Goal: Register for event/course

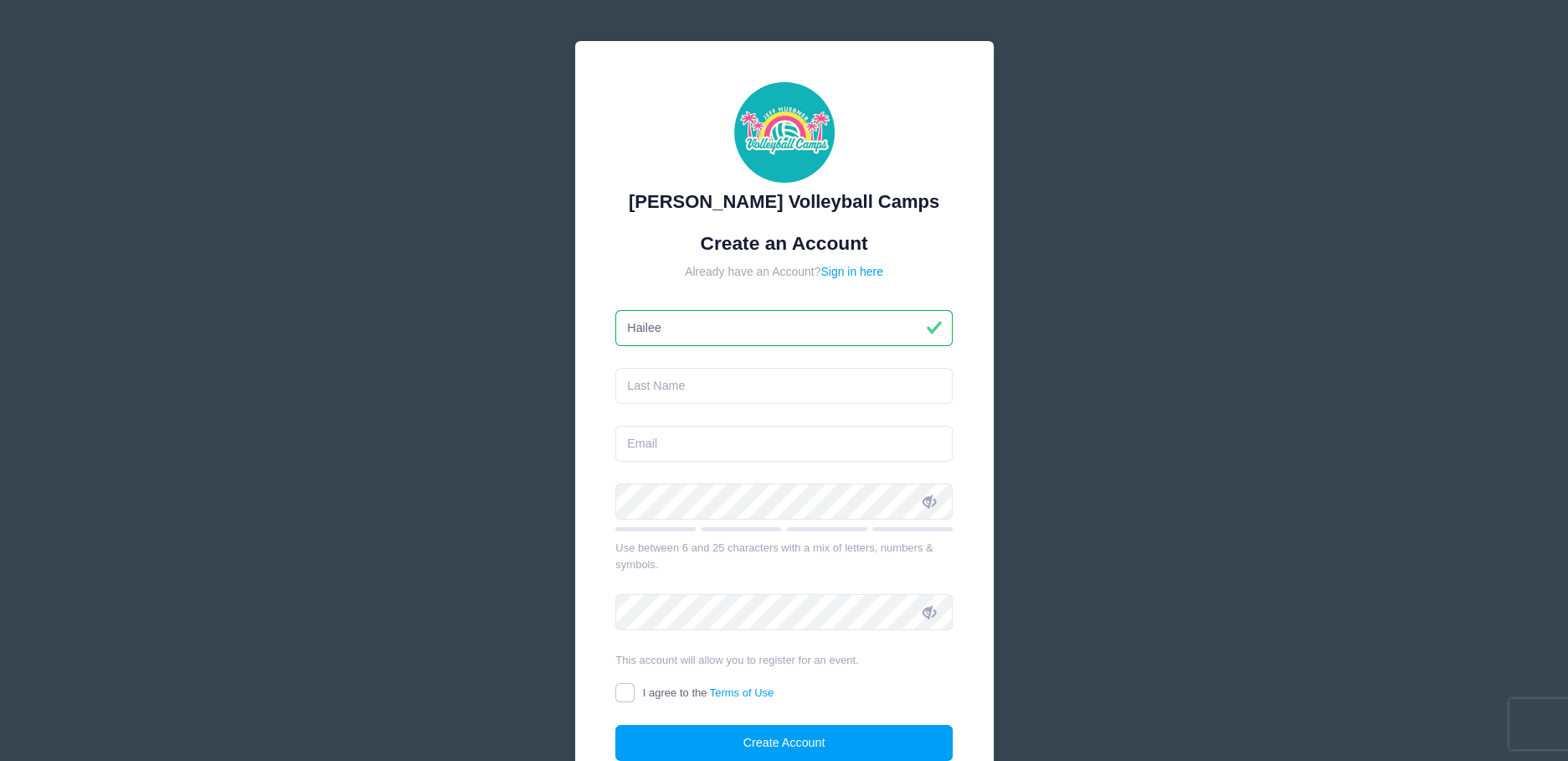
type input "Hailee"
type input "Adeshakin"
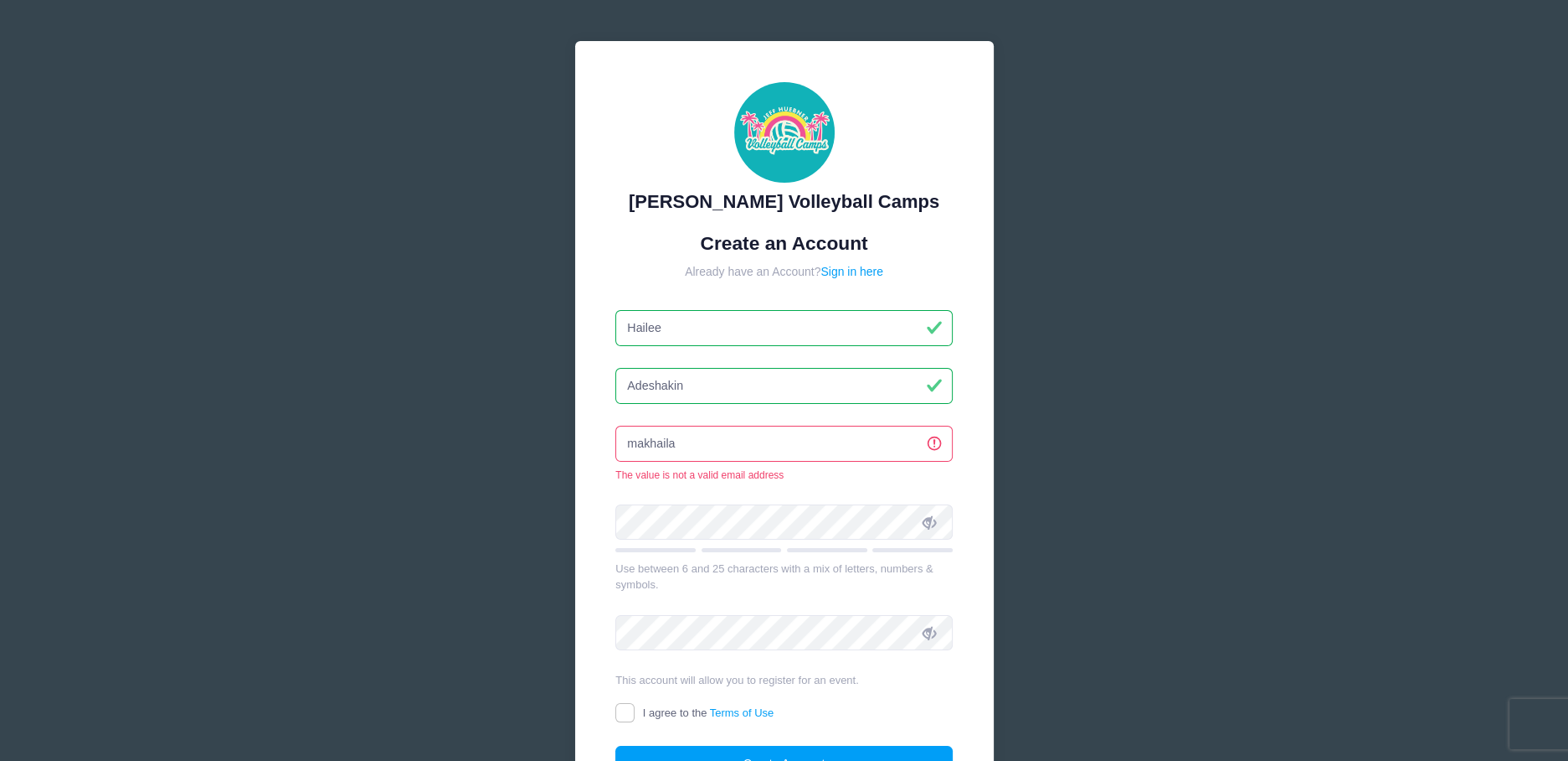
type input "[EMAIL_ADDRESS][PERSON_NAME][DOMAIN_NAME]"
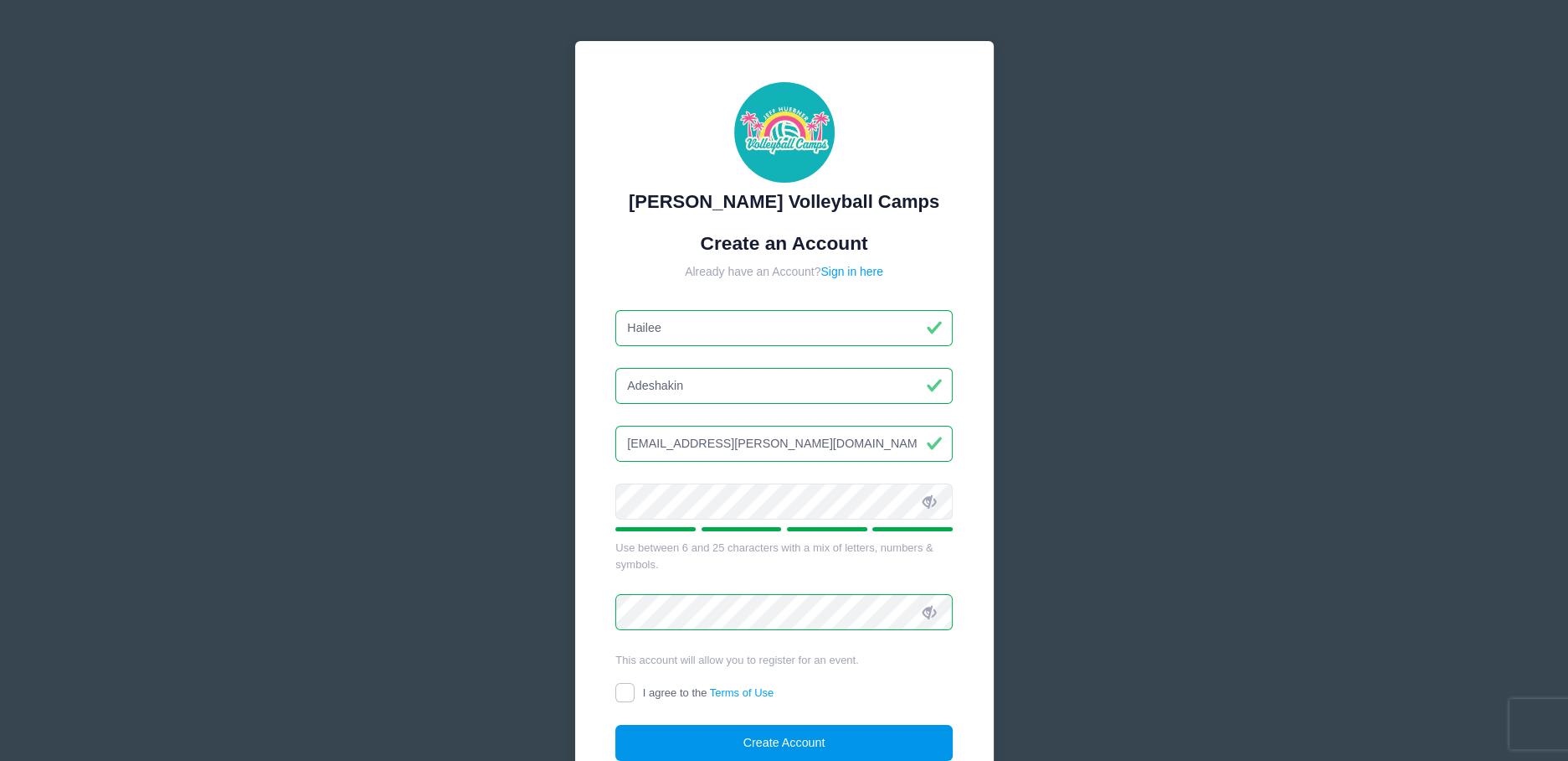
scroll to position [149, 0]
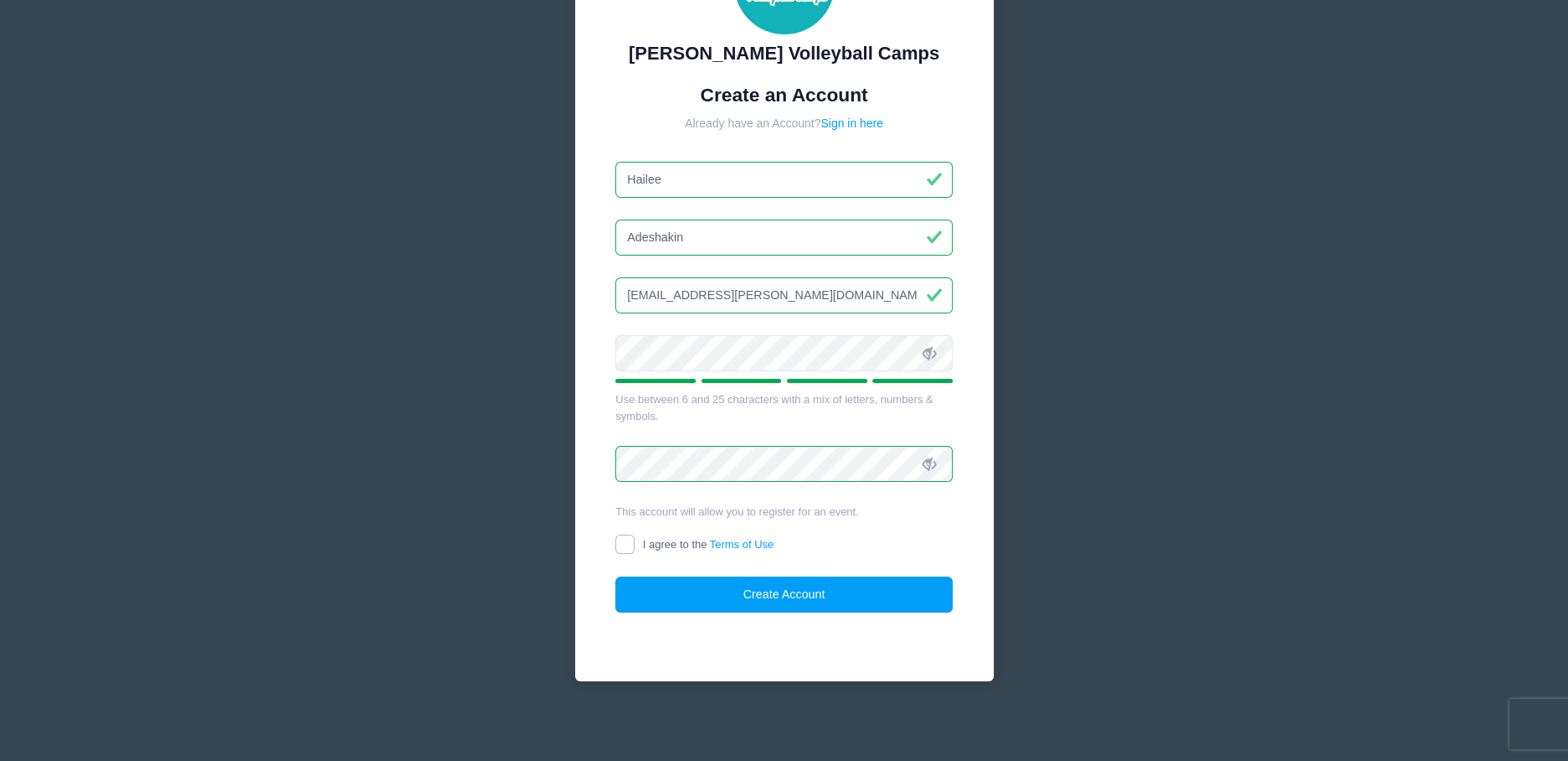
click at [617, 540] on input "I agree to the Terms of Use" at bounding box center [626, 545] width 20 height 20
checkbox input "true"
click at [767, 604] on button "Create Account" at bounding box center [784, 594] width 337 height 36
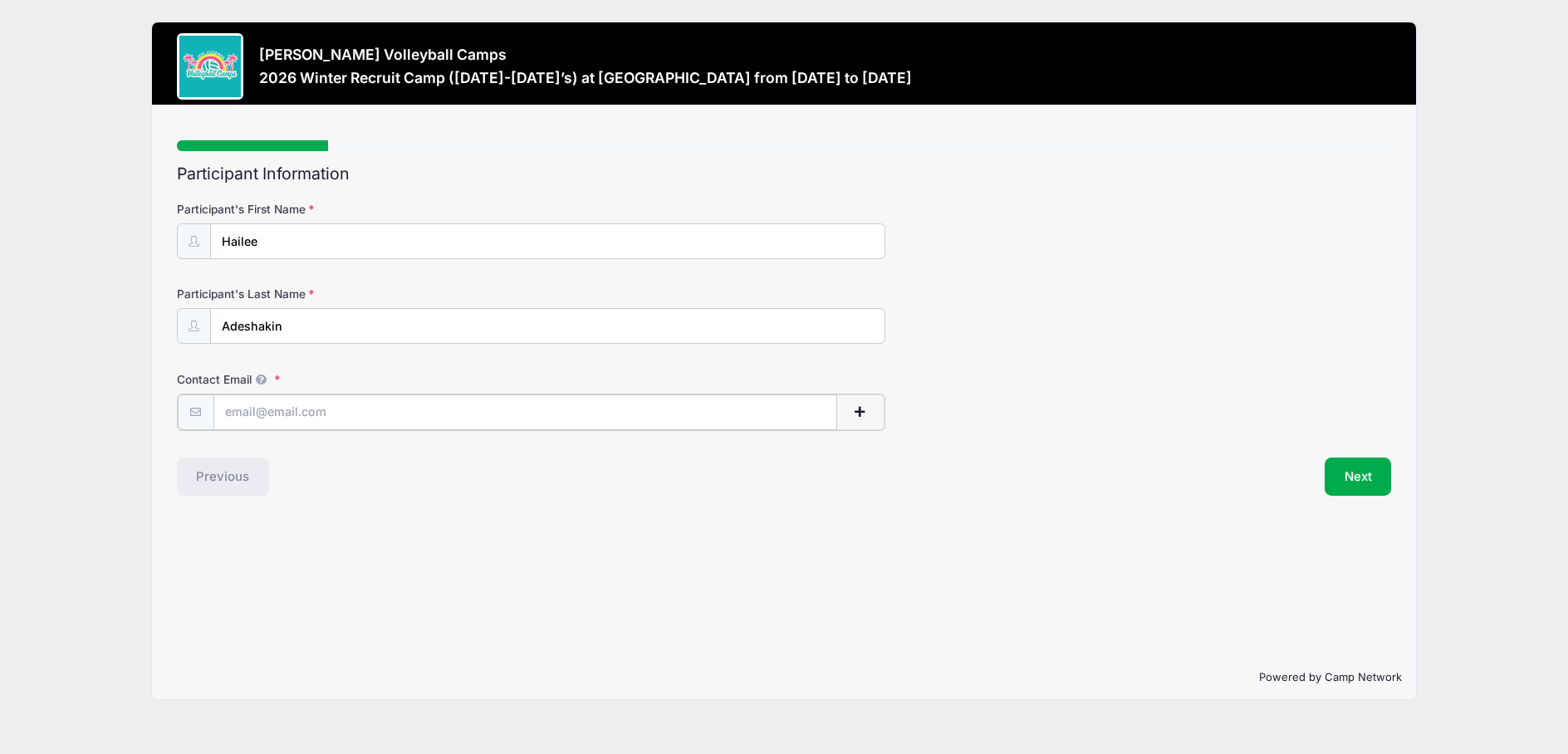
click at [316, 411] on input "Contact Email" at bounding box center [525, 412] width 624 height 36
type input "[EMAIL_ADDRESS][PERSON_NAME][DOMAIN_NAME]"
click at [1379, 473] on button "Next" at bounding box center [1358, 474] width 67 height 38
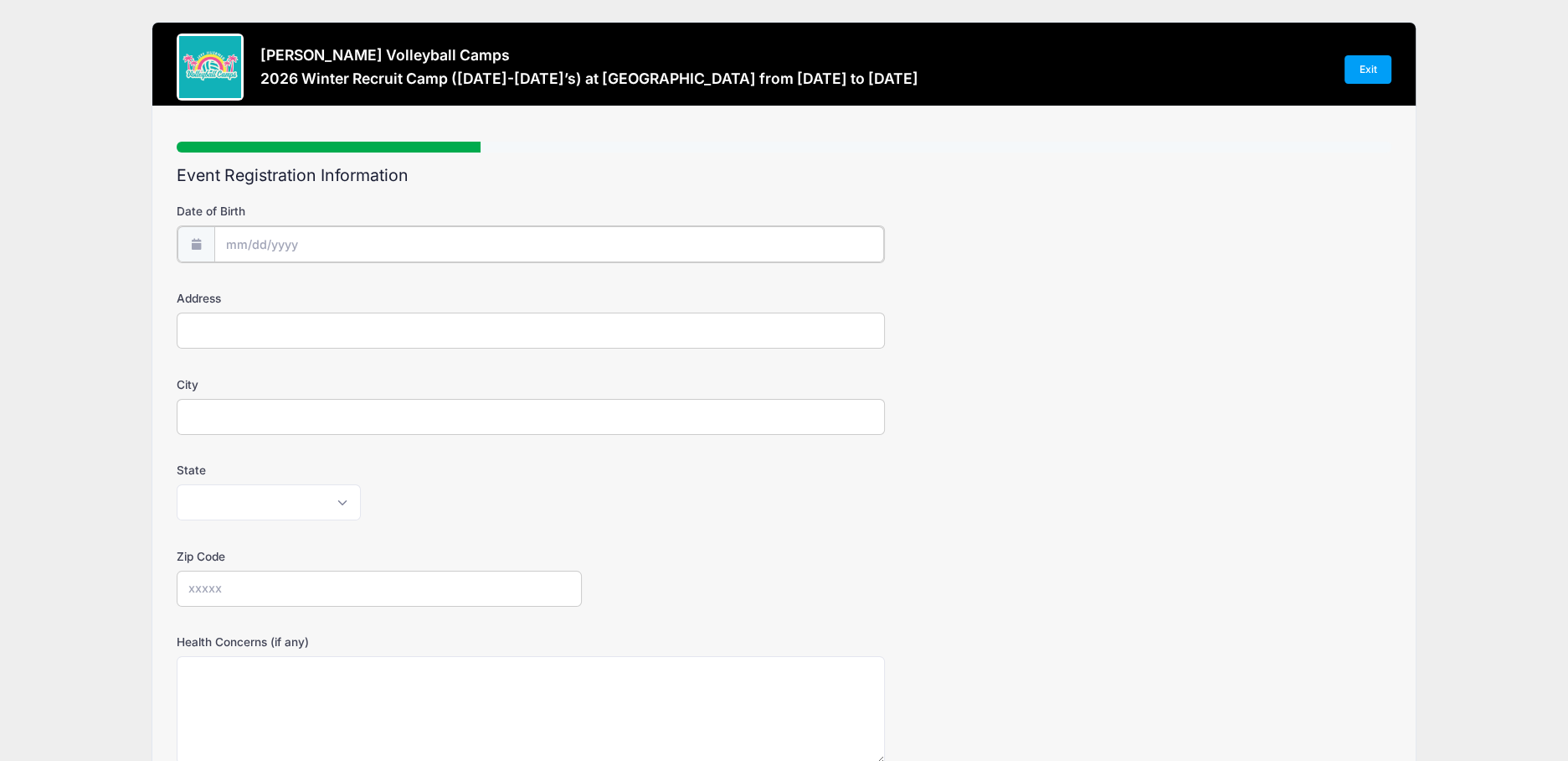
click at [241, 242] on input "Date of Birth" at bounding box center [549, 244] width 671 height 36
click at [293, 291] on select "January February March April May June July August September October November De…" at bounding box center [301, 289] width 74 height 22
select select "1"
click at [264, 278] on select "January February March April May June July August September October November De…" at bounding box center [301, 289] width 74 height 22
drag, startPoint x: 295, startPoint y: 418, endPoint x: 310, endPoint y: 406, distance: 19.2
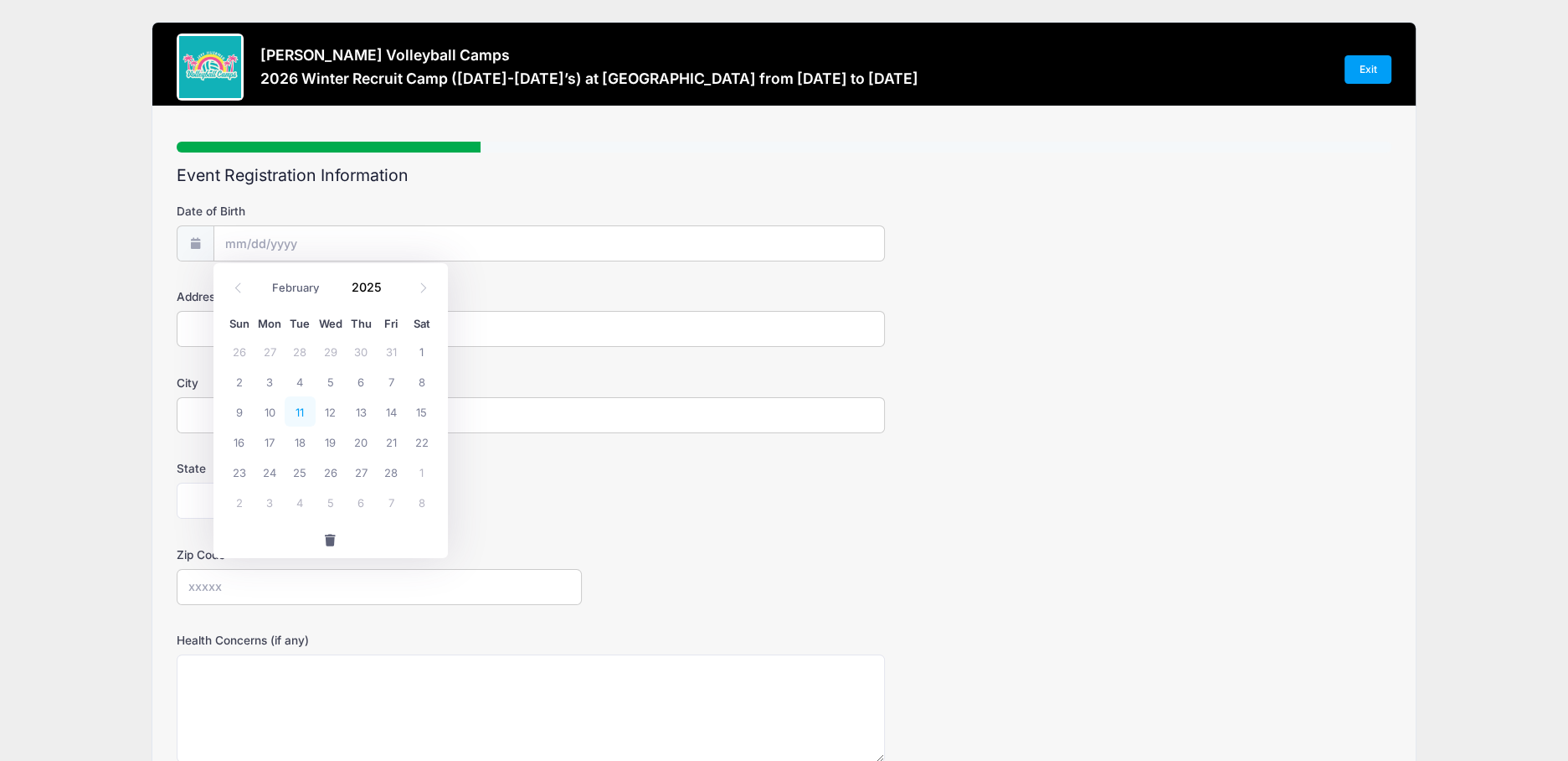
click at [295, 418] on span "11" at bounding box center [299, 411] width 30 height 30
type input "[DATE]"
click at [348, 245] on input "[DATE]" at bounding box center [549, 244] width 671 height 36
click at [424, 292] on icon at bounding box center [422, 288] width 11 height 11
click at [238, 290] on icon at bounding box center [238, 288] width 11 height 11
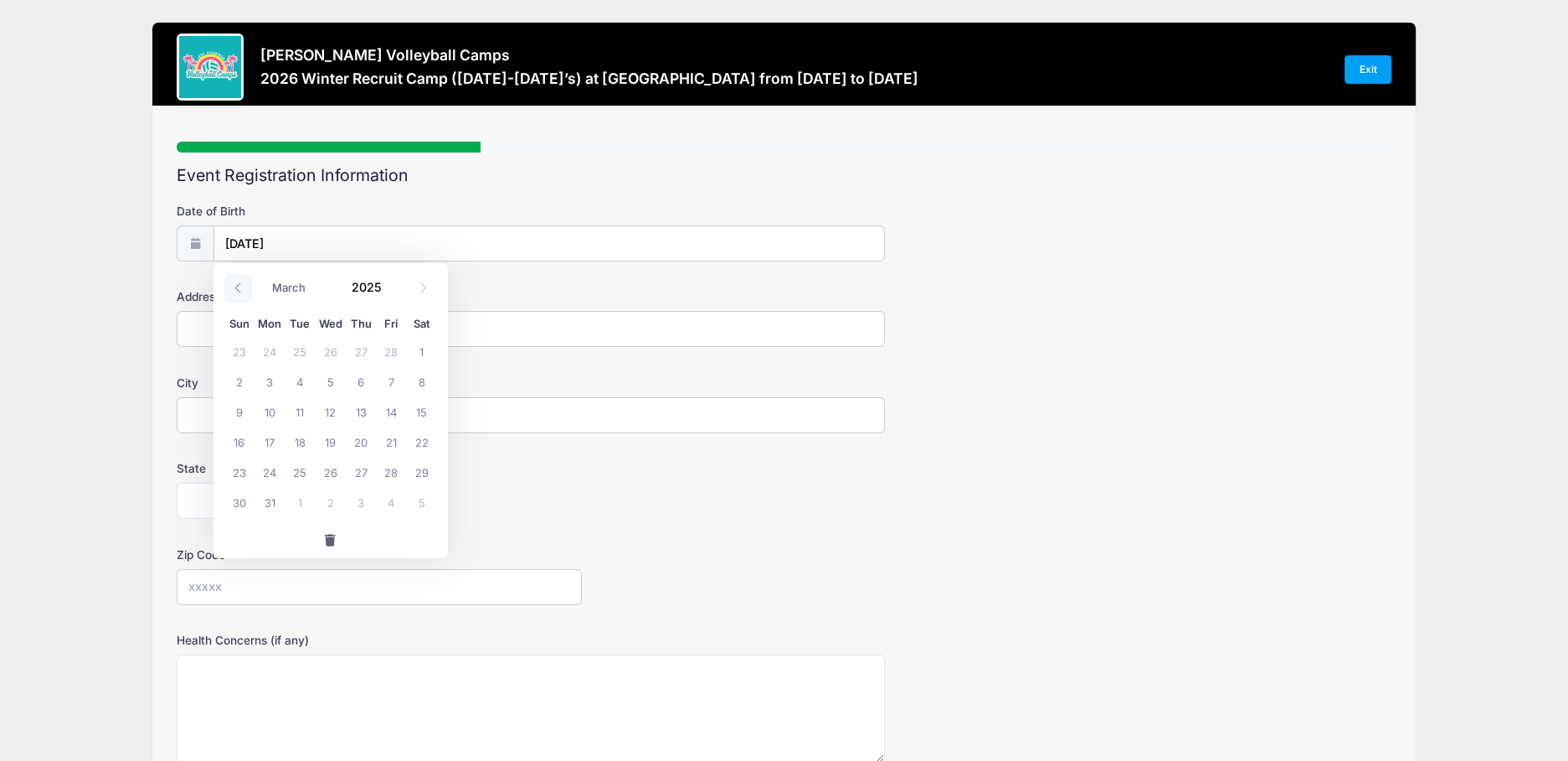
select select "1"
click at [368, 290] on input "2025" at bounding box center [370, 288] width 55 height 25
click at [392, 295] on span at bounding box center [392, 293] width 12 height 13
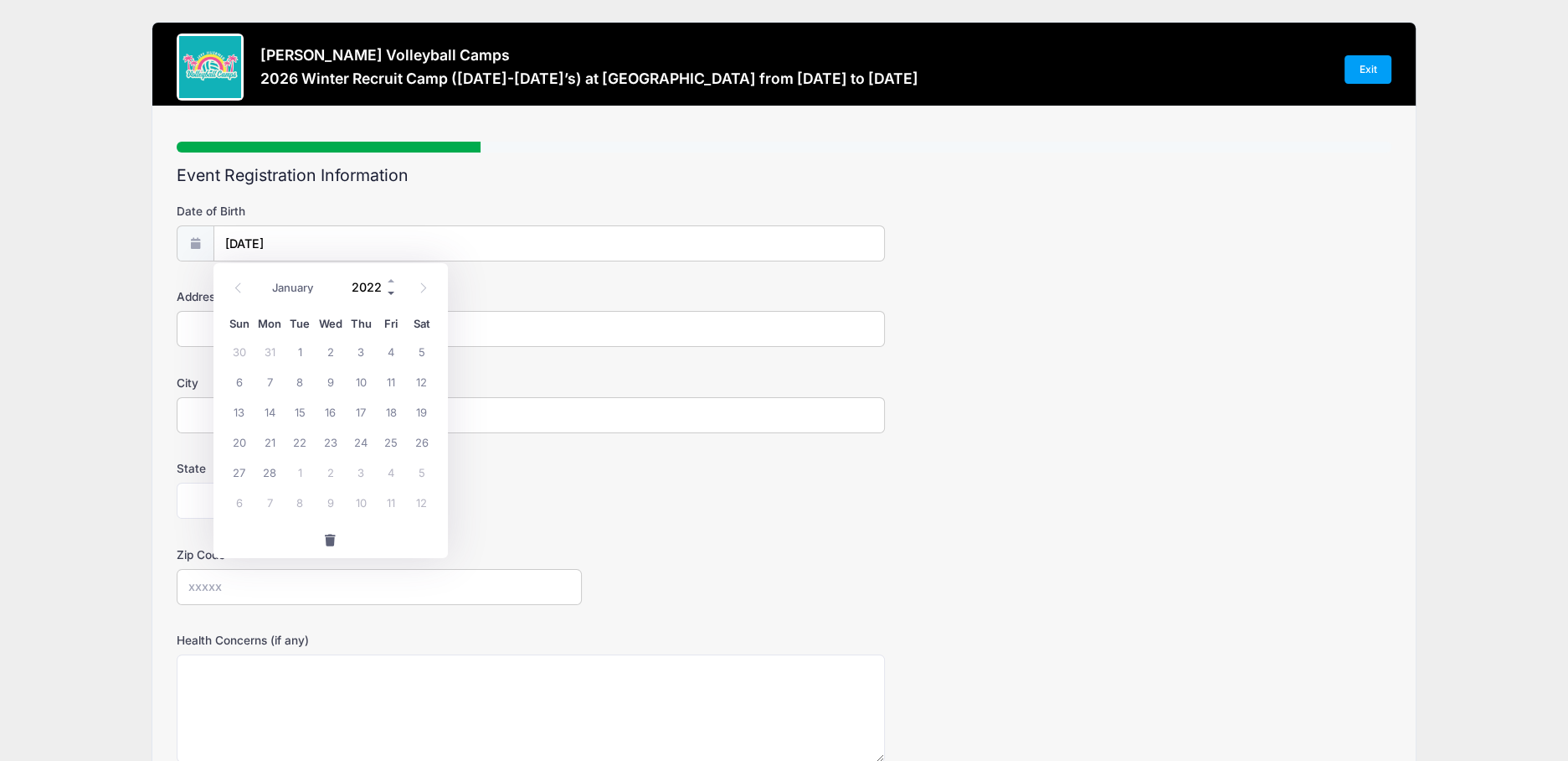
click at [392, 295] on span at bounding box center [392, 293] width 12 height 13
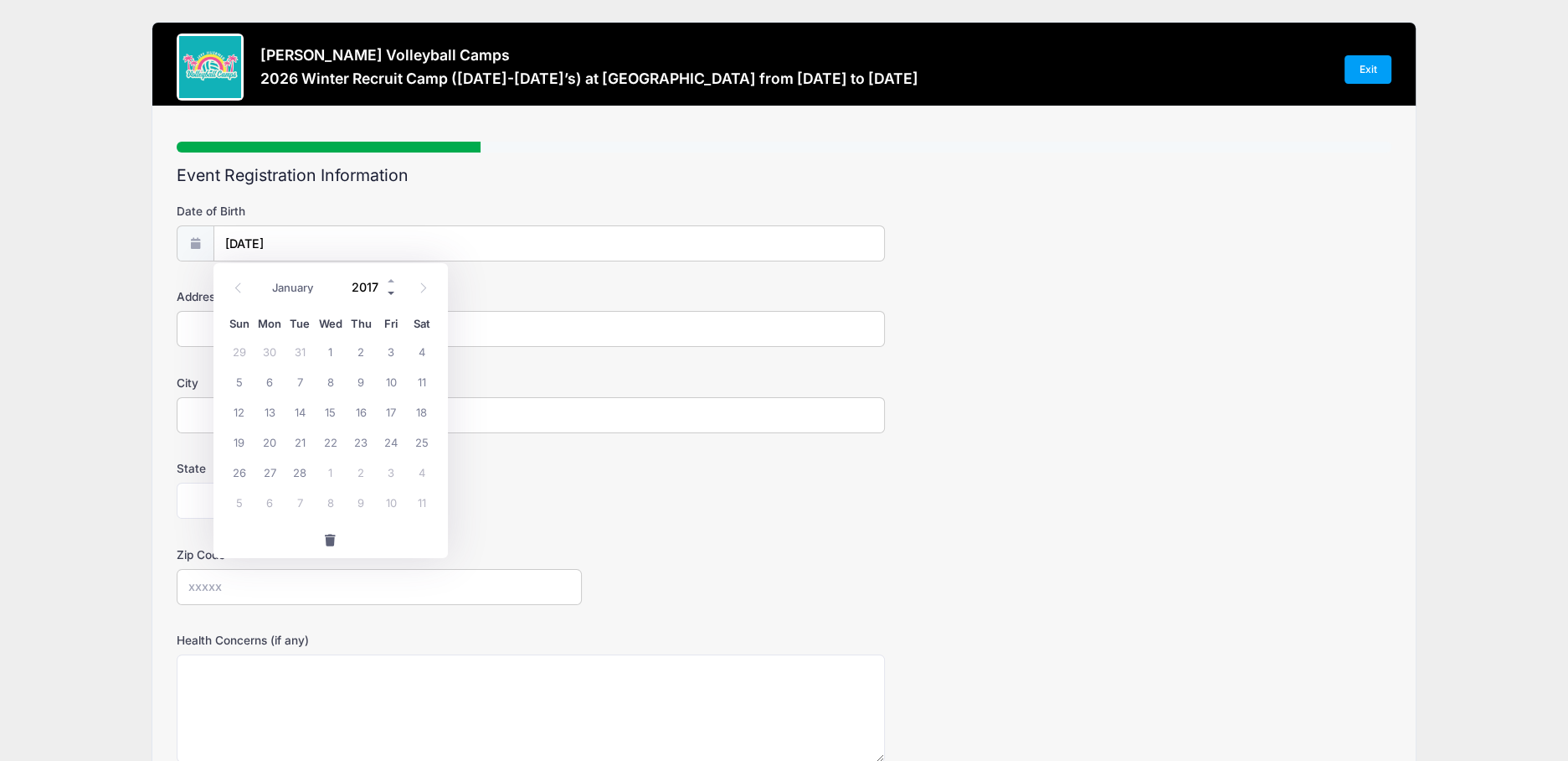
click at [392, 295] on span at bounding box center [392, 293] width 12 height 13
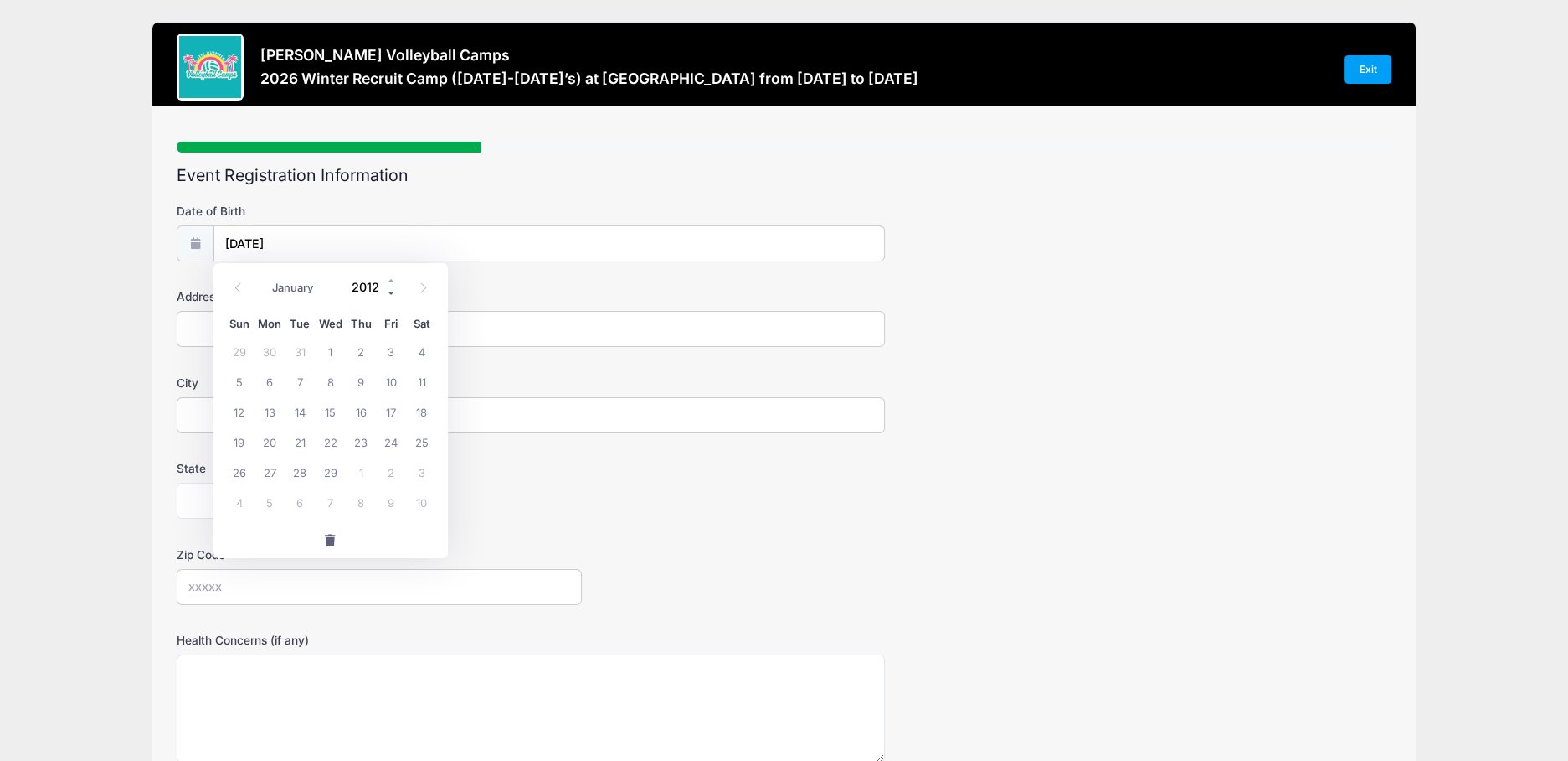
click at [391, 295] on span at bounding box center [392, 293] width 12 height 13
type input "2010"
click at [623, 441] on form "Date of Birth [DATE] Address City State [US_STATE] [US_STATE] [US_STATE] [US_ST…" at bounding box center [784, 560] width 1214 height 717
click at [256, 318] on input "Address" at bounding box center [531, 329] width 709 height 36
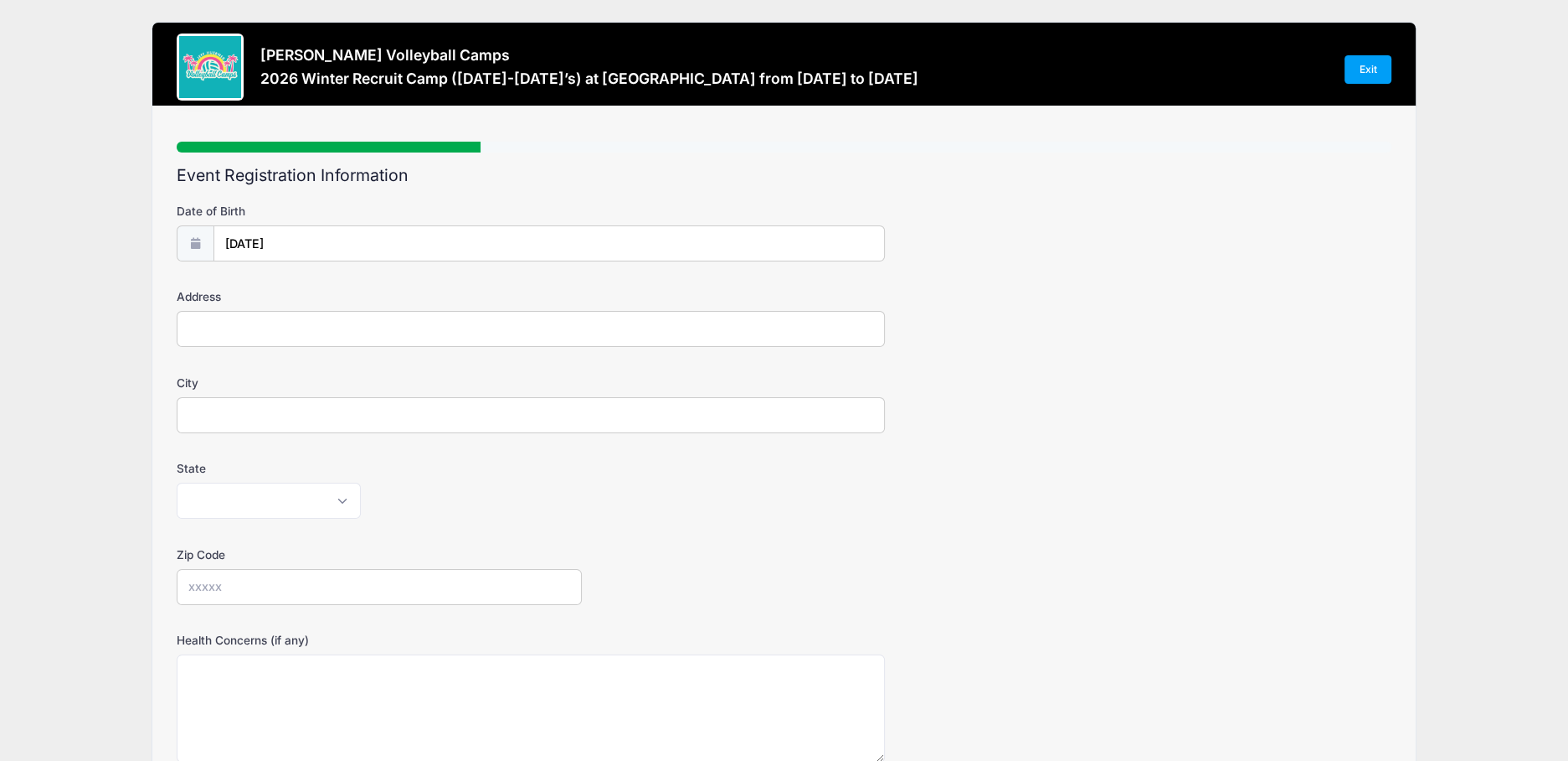
type input "[STREET_ADDRESS][GEOGRAPHIC_DATA][STREET_ADDRESS]"
type input "Suwanee"
select select "GA"
type input "30024"
drag, startPoint x: 501, startPoint y: 326, endPoint x: 320, endPoint y: 335, distance: 181.2
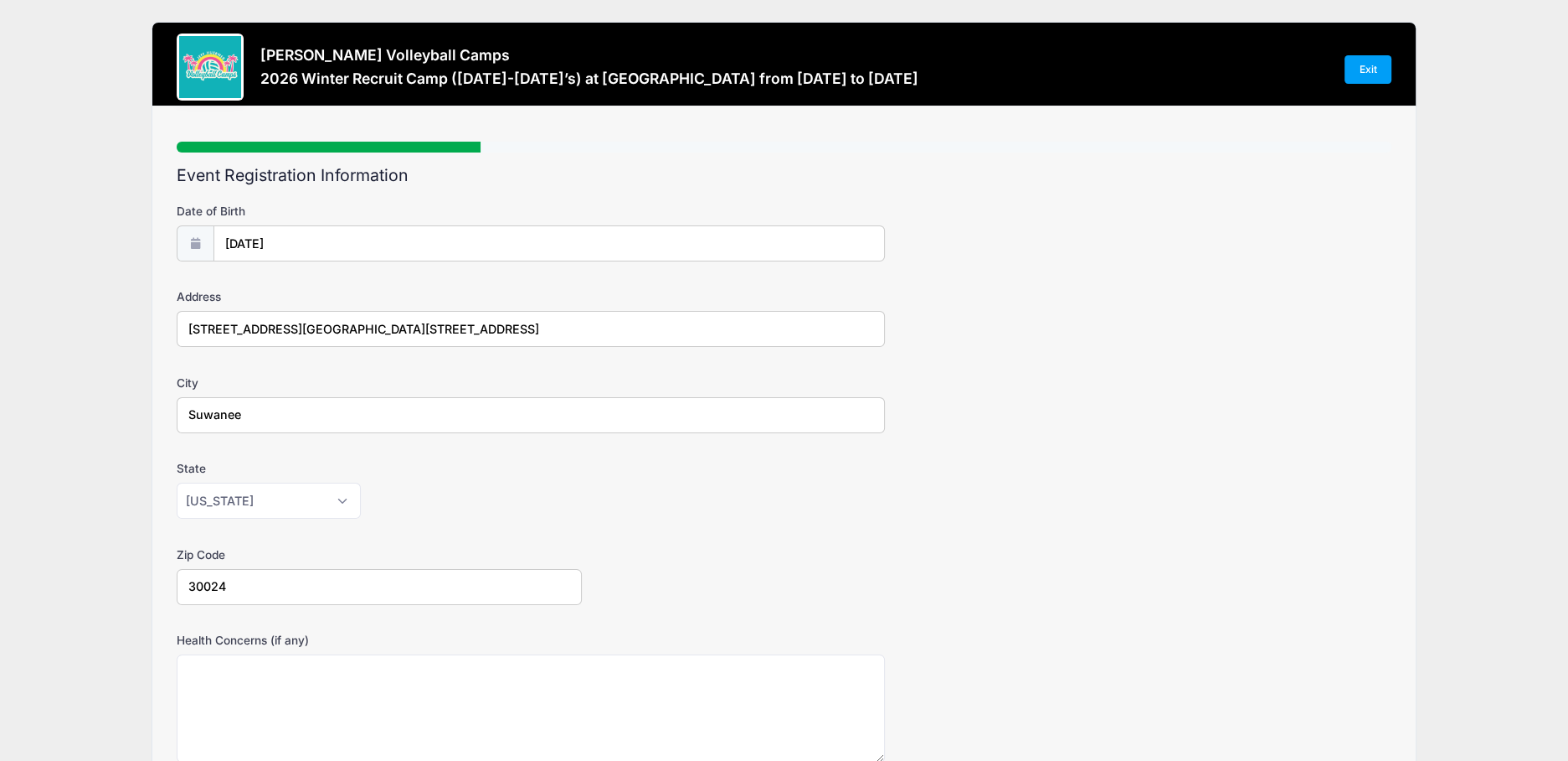
click at [320, 336] on input "[STREET_ADDRESS][GEOGRAPHIC_DATA][STREET_ADDRESS]" at bounding box center [531, 329] width 709 height 36
type input "[STREET_ADDRESS]"
click at [849, 507] on div "[US_STATE] [US_STATE] [US_STATE] [US_STATE] [US_STATE] Armed Forces Africa Arme…" at bounding box center [531, 500] width 709 height 36
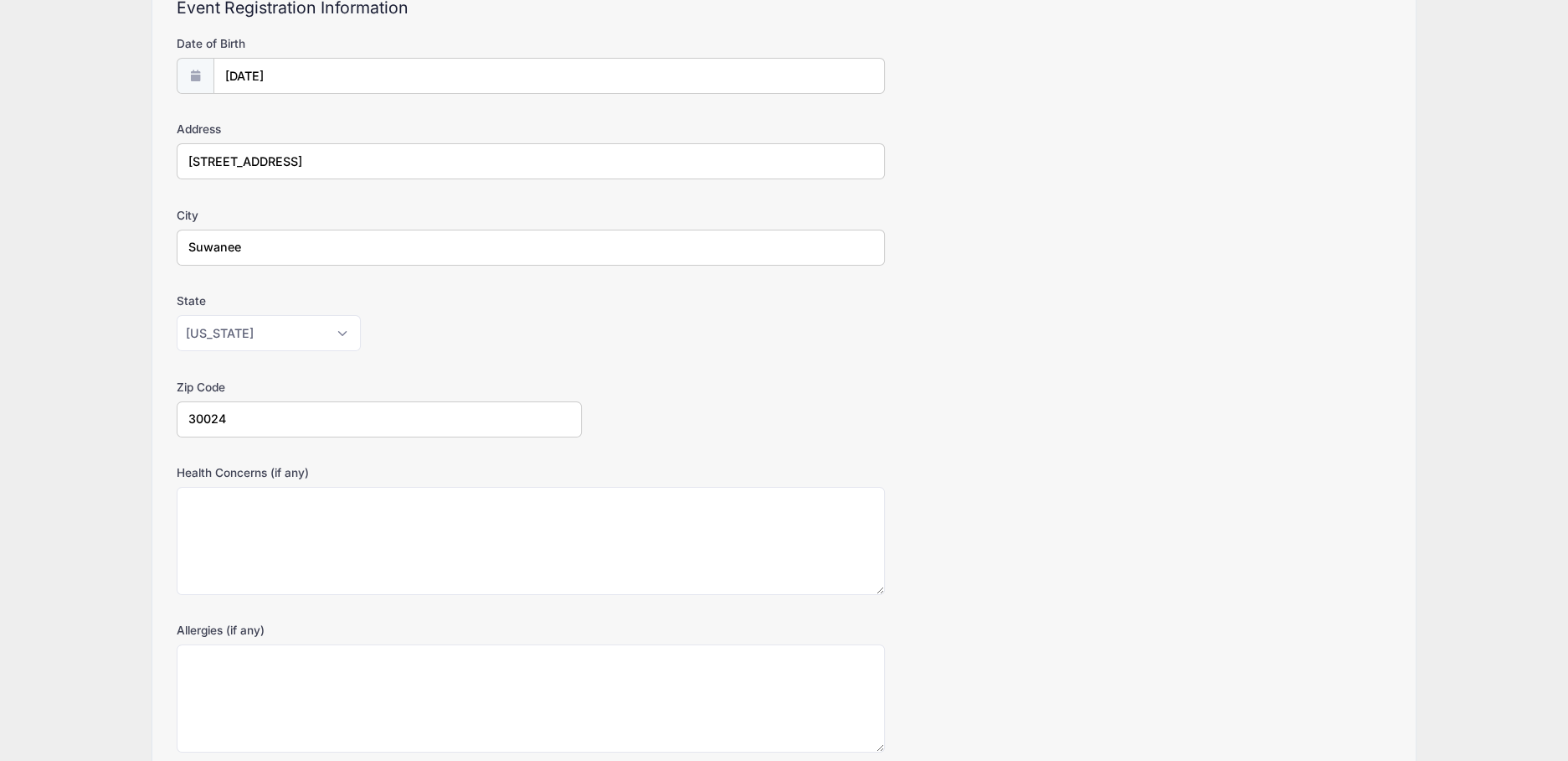
scroll to position [310, 0]
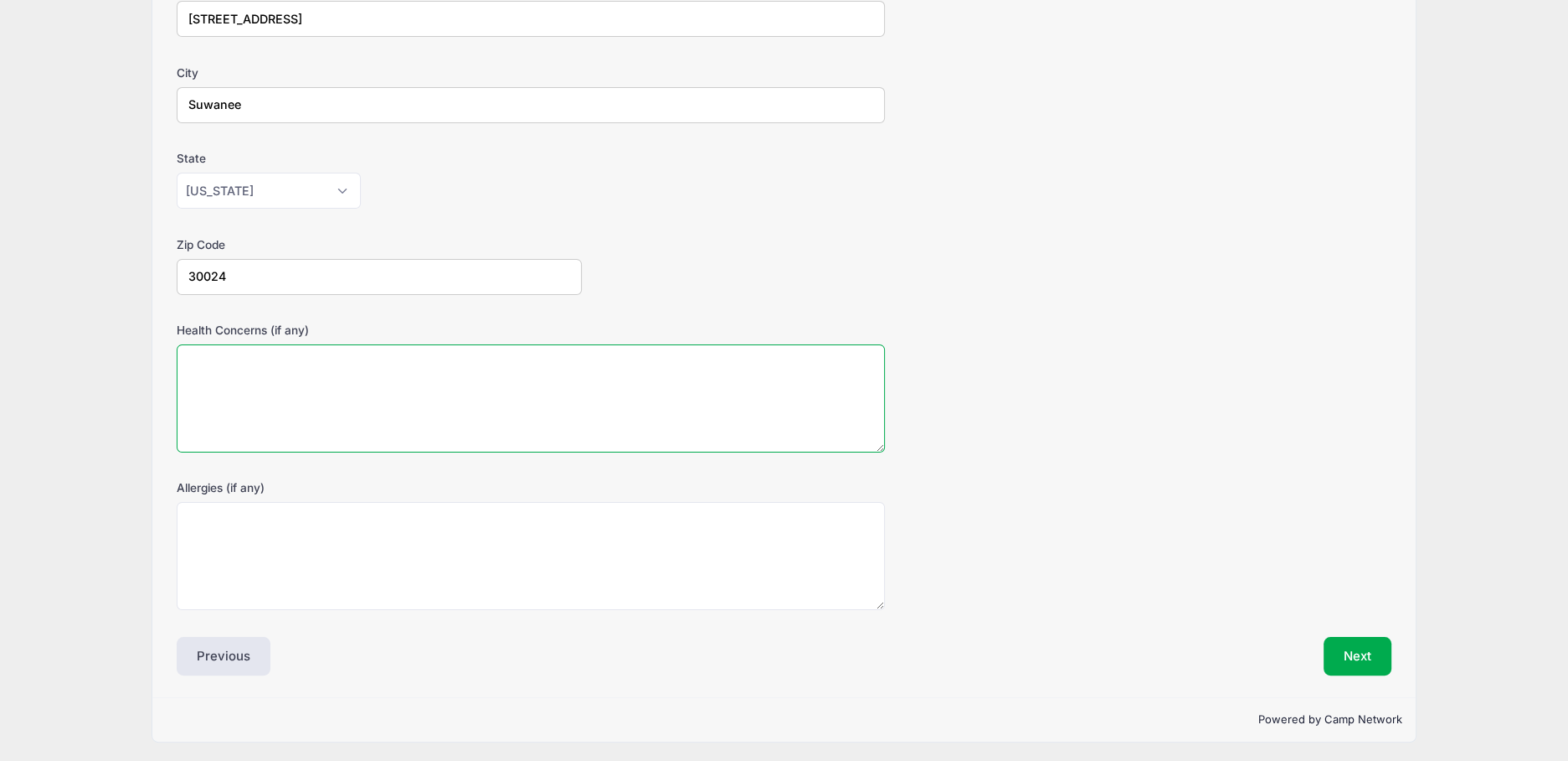
click at [394, 391] on textarea "Health Concerns (if any)" at bounding box center [531, 398] width 709 height 108
type textarea "None"
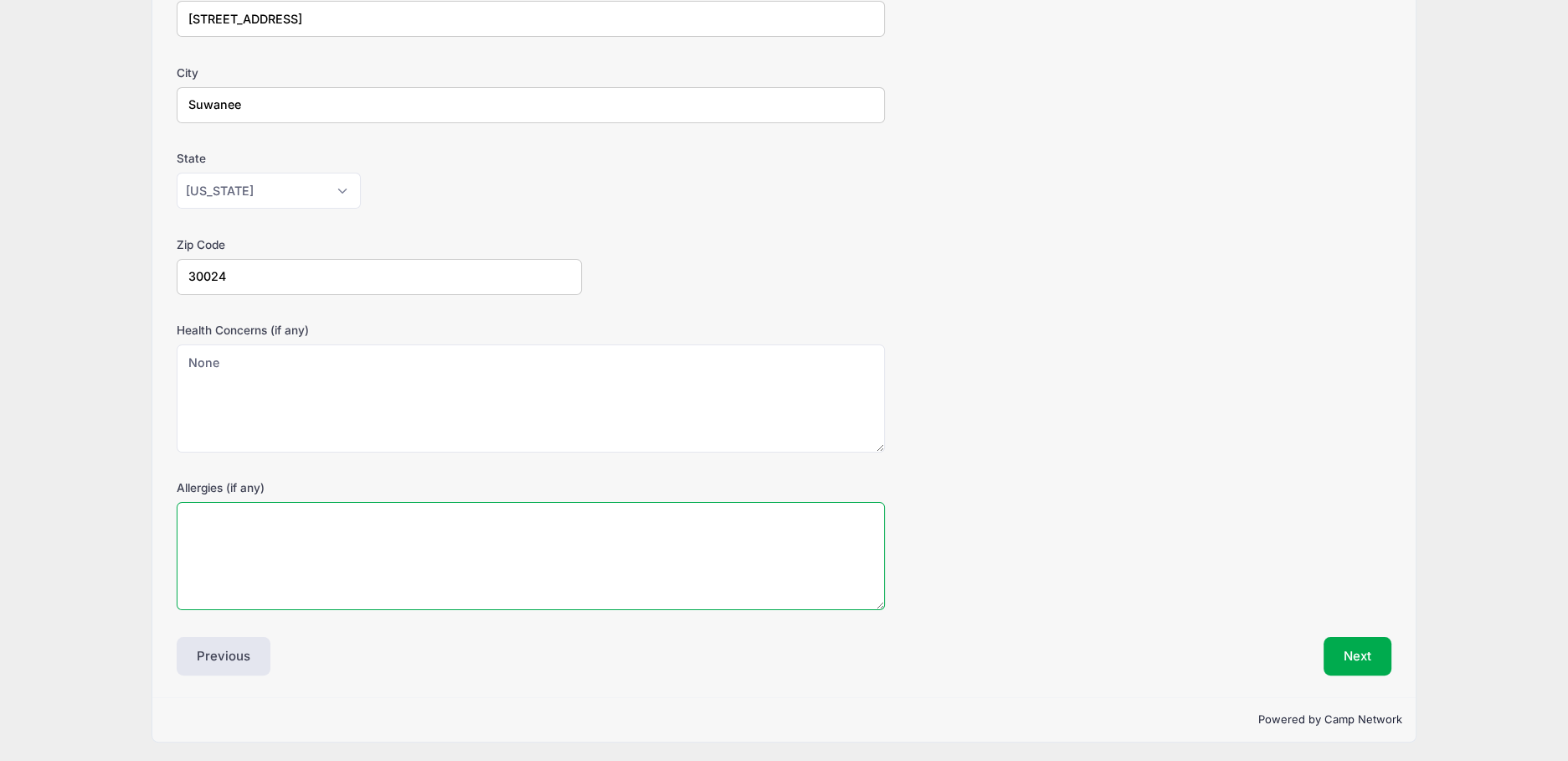
click at [248, 514] on textarea "Allergies (if any)" at bounding box center [531, 556] width 709 height 108
type textarea "None"
click at [1340, 650] on button "Next" at bounding box center [1357, 655] width 67 height 38
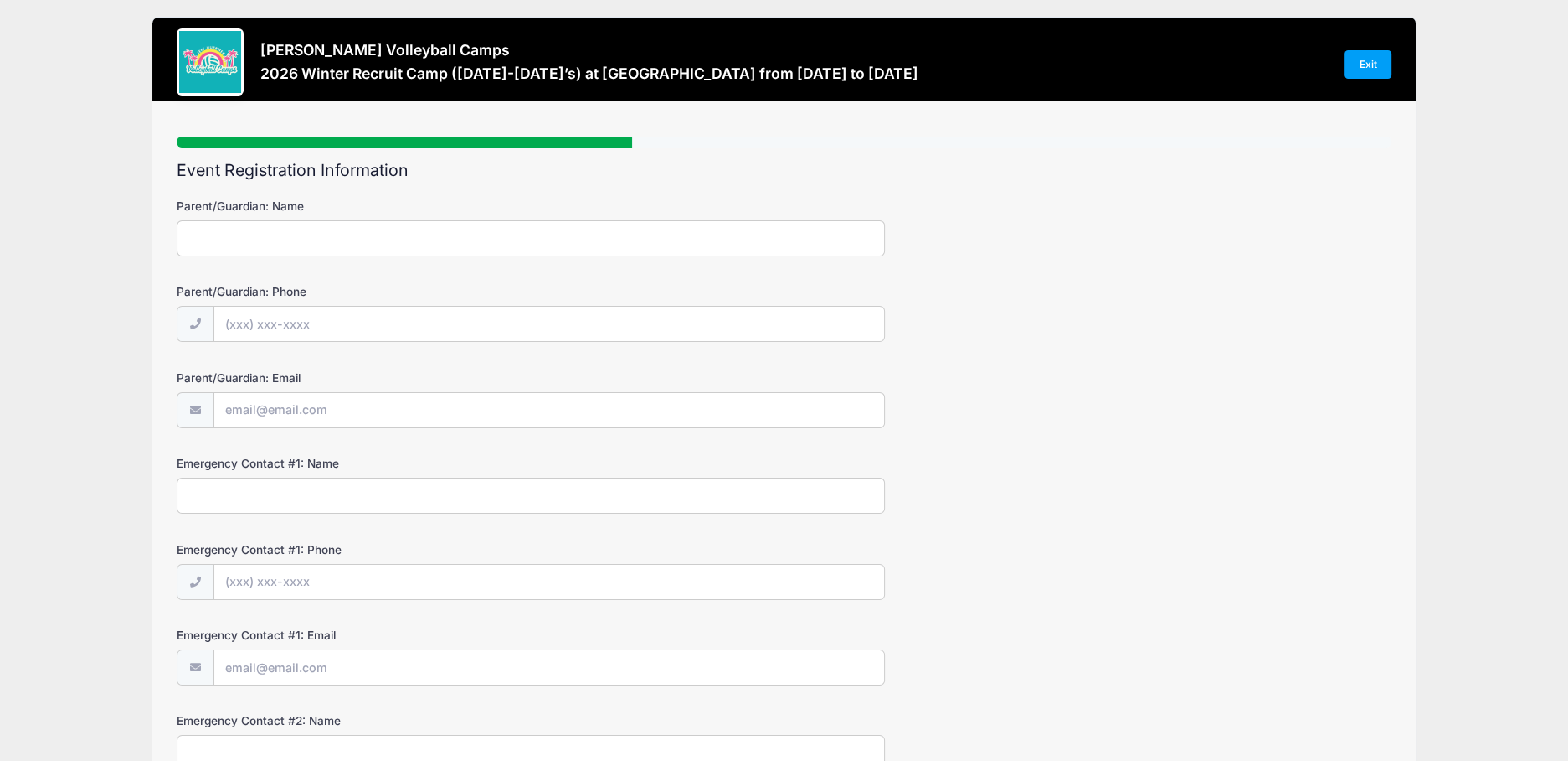
scroll to position [0, 0]
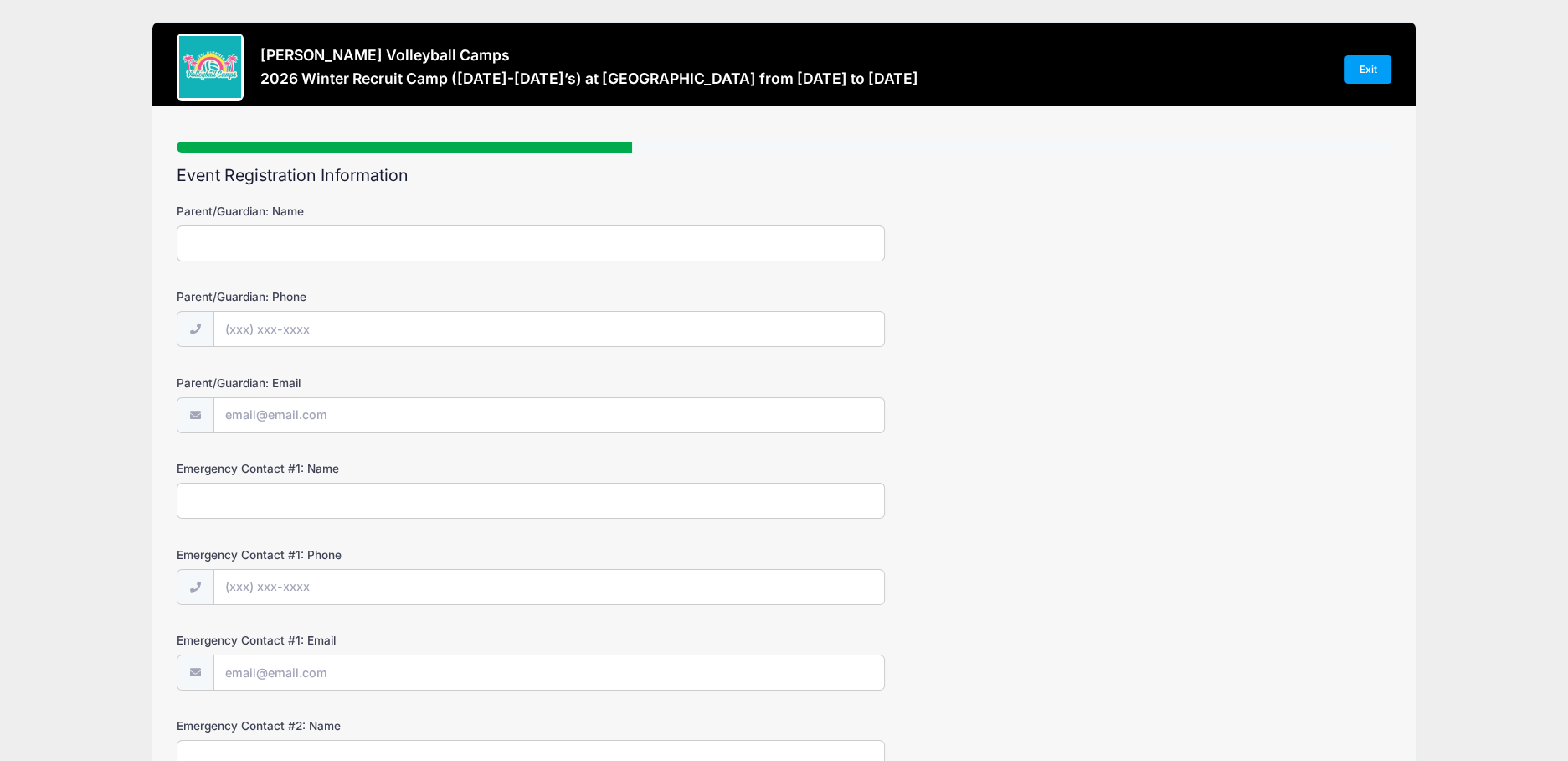
click at [256, 237] on input "Parent/Guardian: Name" at bounding box center [531, 243] width 709 height 36
type input "[PERSON_NAME]"
click at [248, 330] on input "Parent/Guardian: Phone" at bounding box center [549, 330] width 671 height 36
type input "[PHONE_NUMBER]"
click at [305, 423] on input "Parent/Guardian: Email" at bounding box center [549, 416] width 671 height 36
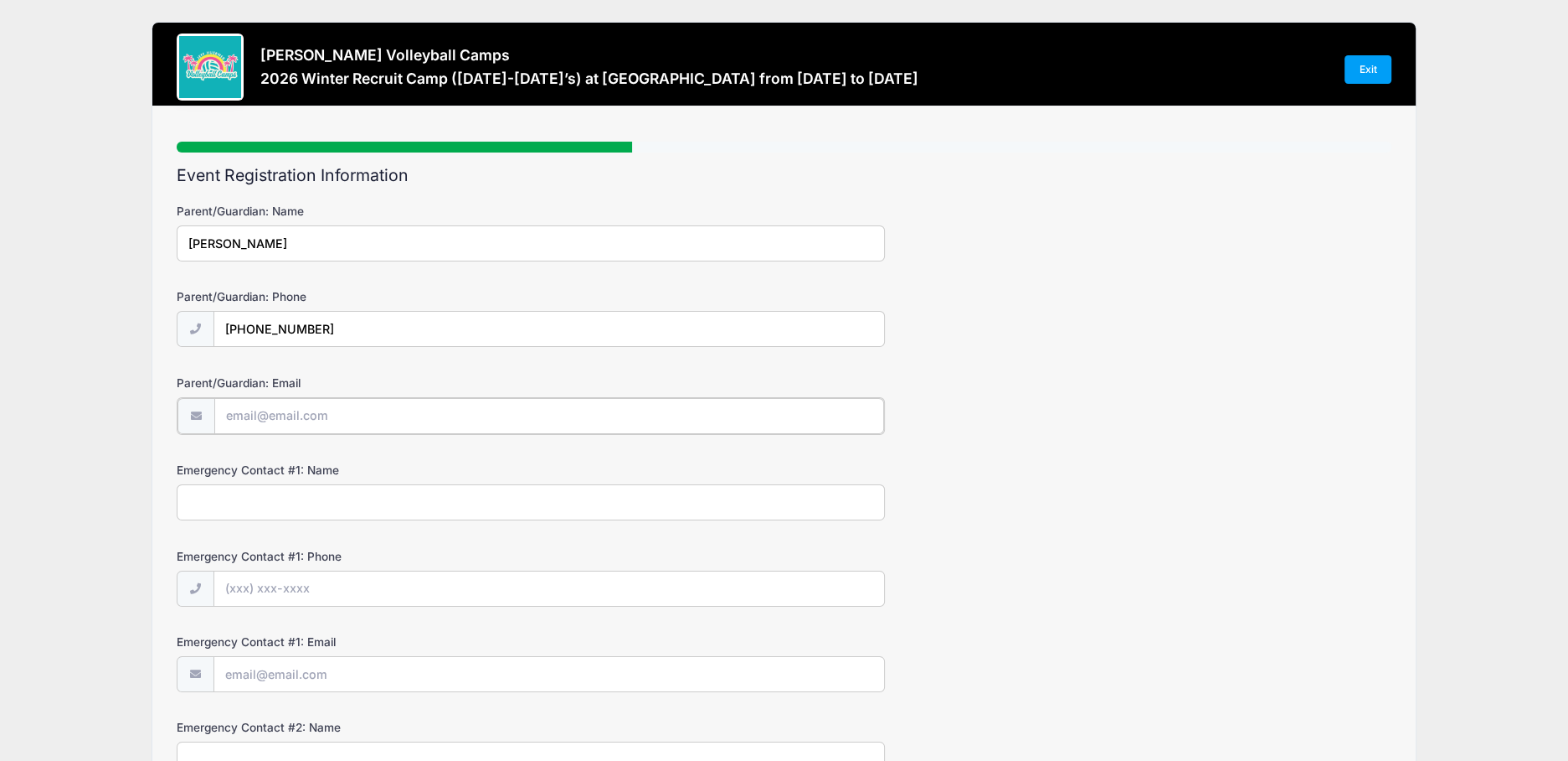
type input "[EMAIL_ADDRESS][PERSON_NAME][DOMAIN_NAME]"
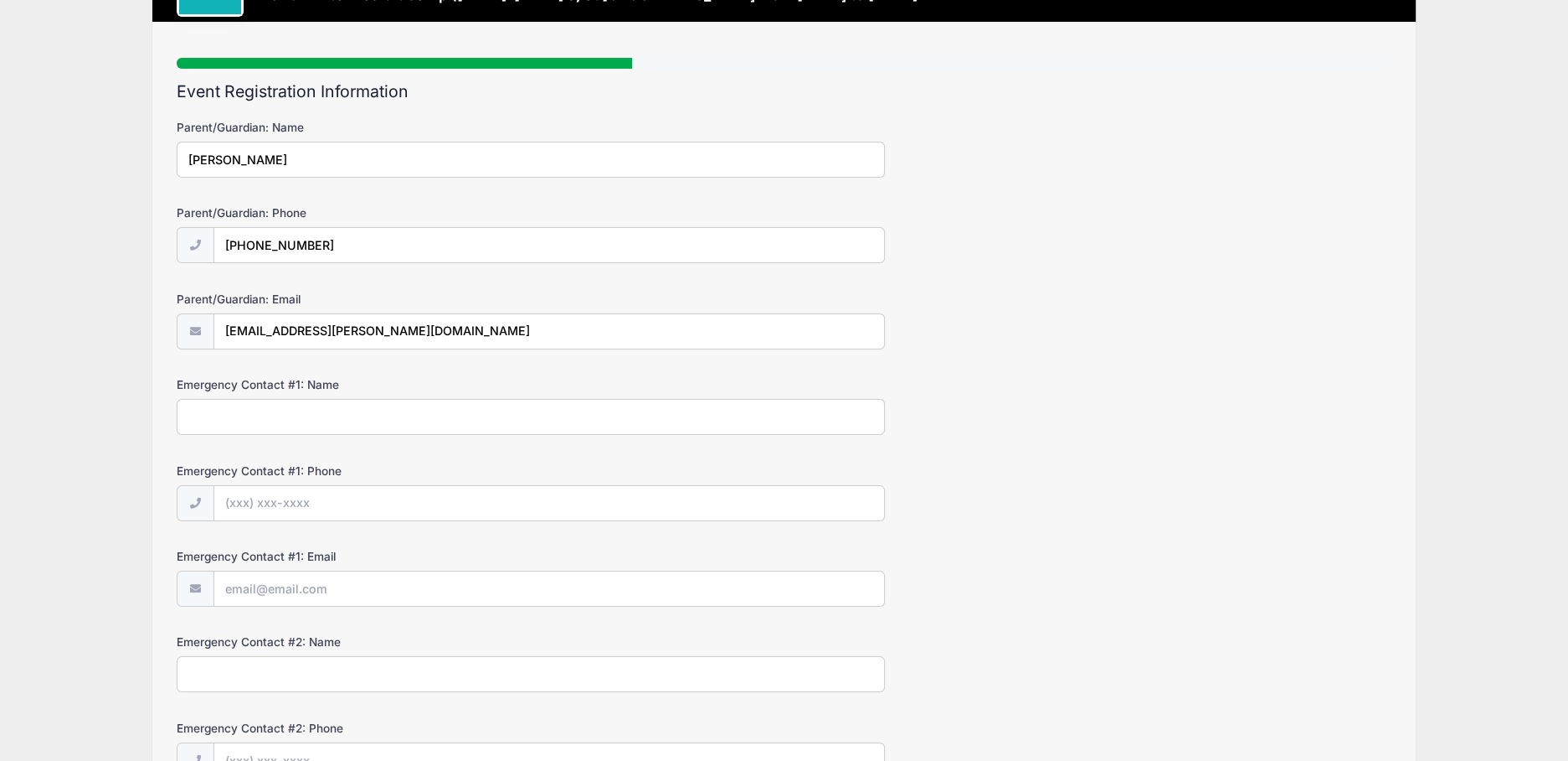
click at [318, 424] on input "Emergency Contact #1: Name" at bounding box center [531, 417] width 709 height 36
type input "[PERSON_NAME]"
click at [300, 497] on input "Emergency Contact #1: Phone" at bounding box center [549, 504] width 671 height 36
type input "[PHONE_NUMBER]"
click at [321, 587] on input "Emergency Contact #1: Email" at bounding box center [549, 589] width 671 height 36
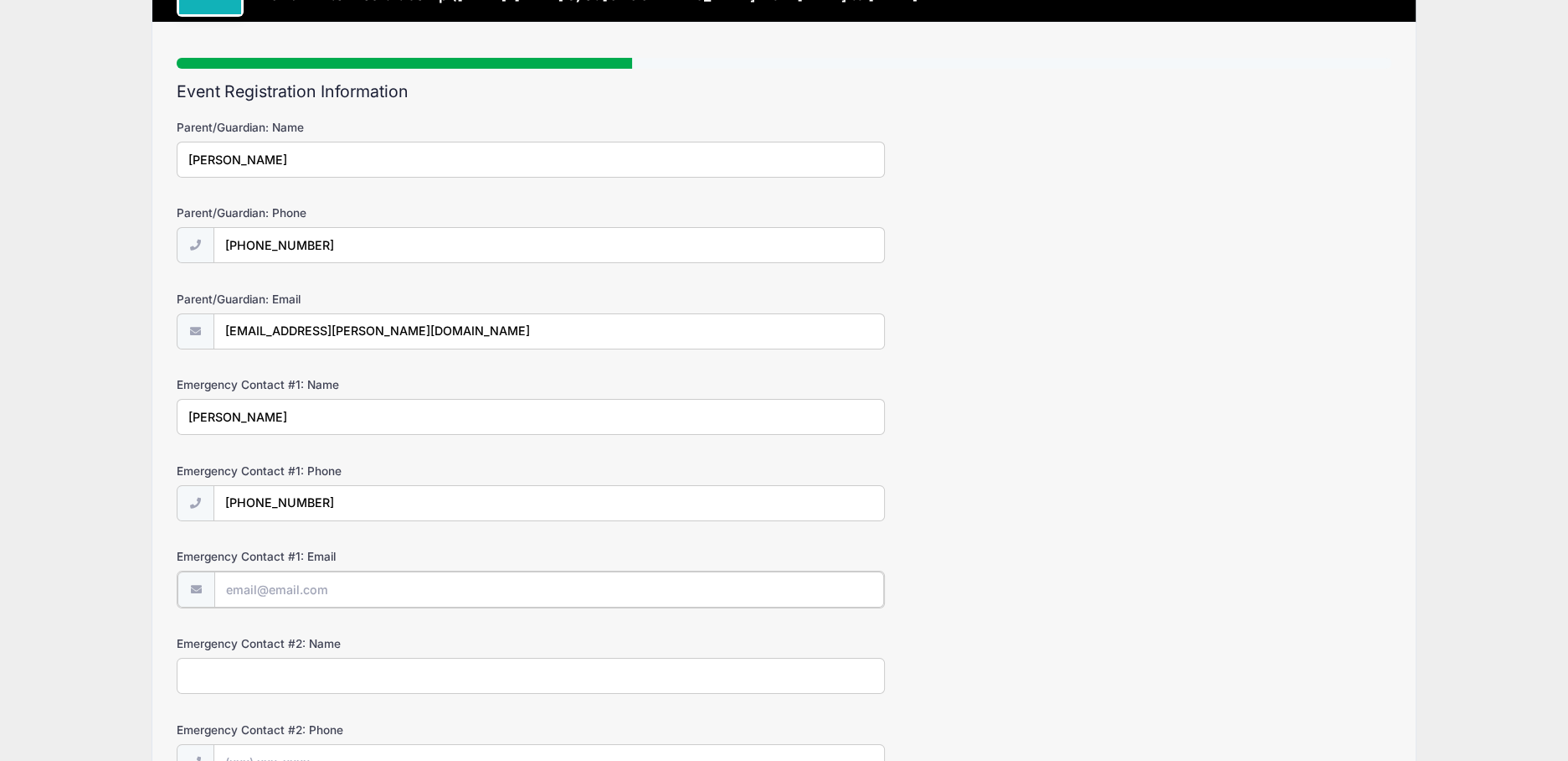
type input "[EMAIL_ADDRESS][PERSON_NAME][DOMAIN_NAME]"
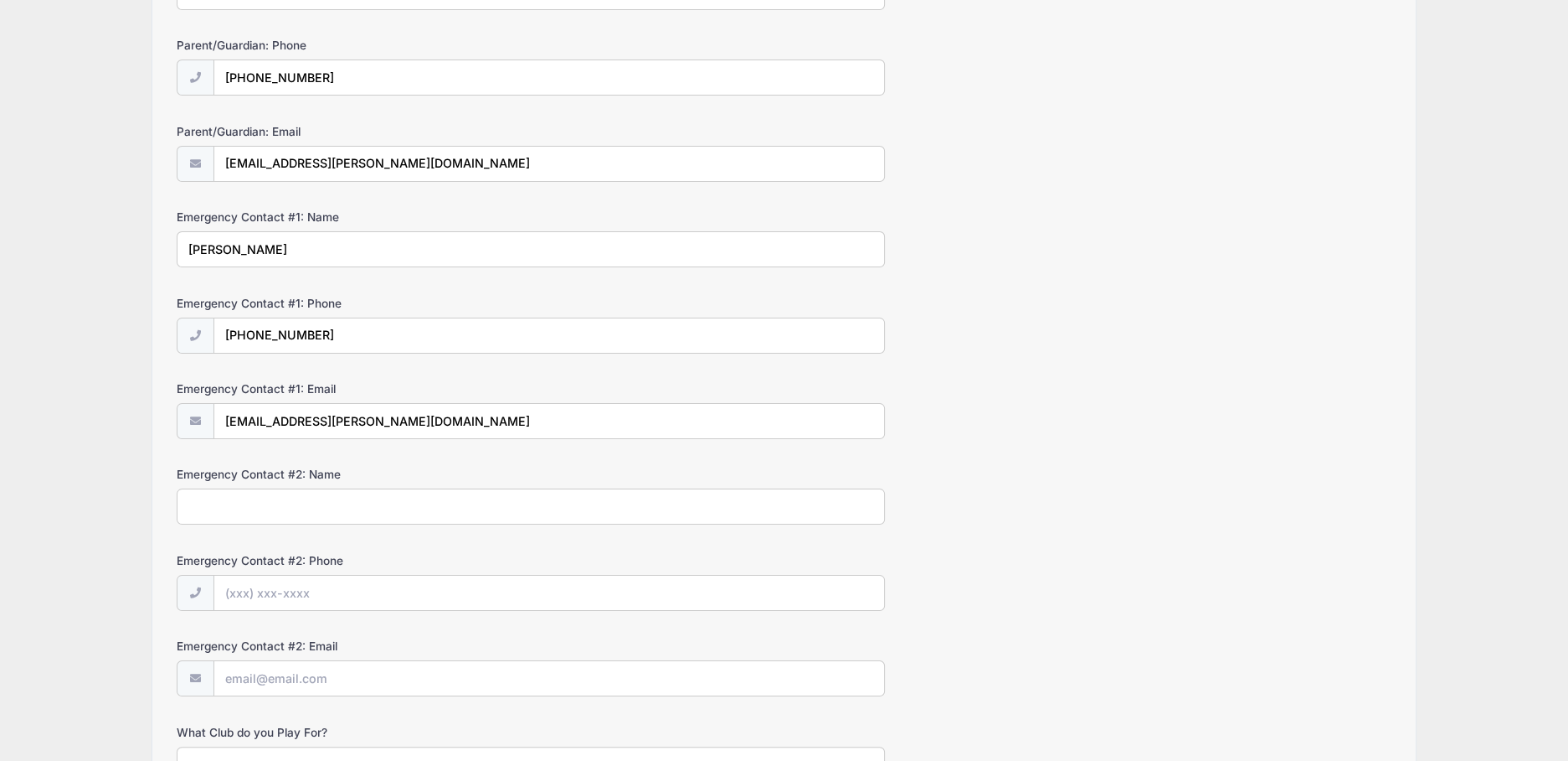
click at [341, 515] on input "Emergency Contact #2: Name" at bounding box center [531, 506] width 709 height 36
type input "Toon Adeshakin"
click at [289, 593] on input "Emergency Contact #2: Phone" at bounding box center [549, 593] width 671 height 36
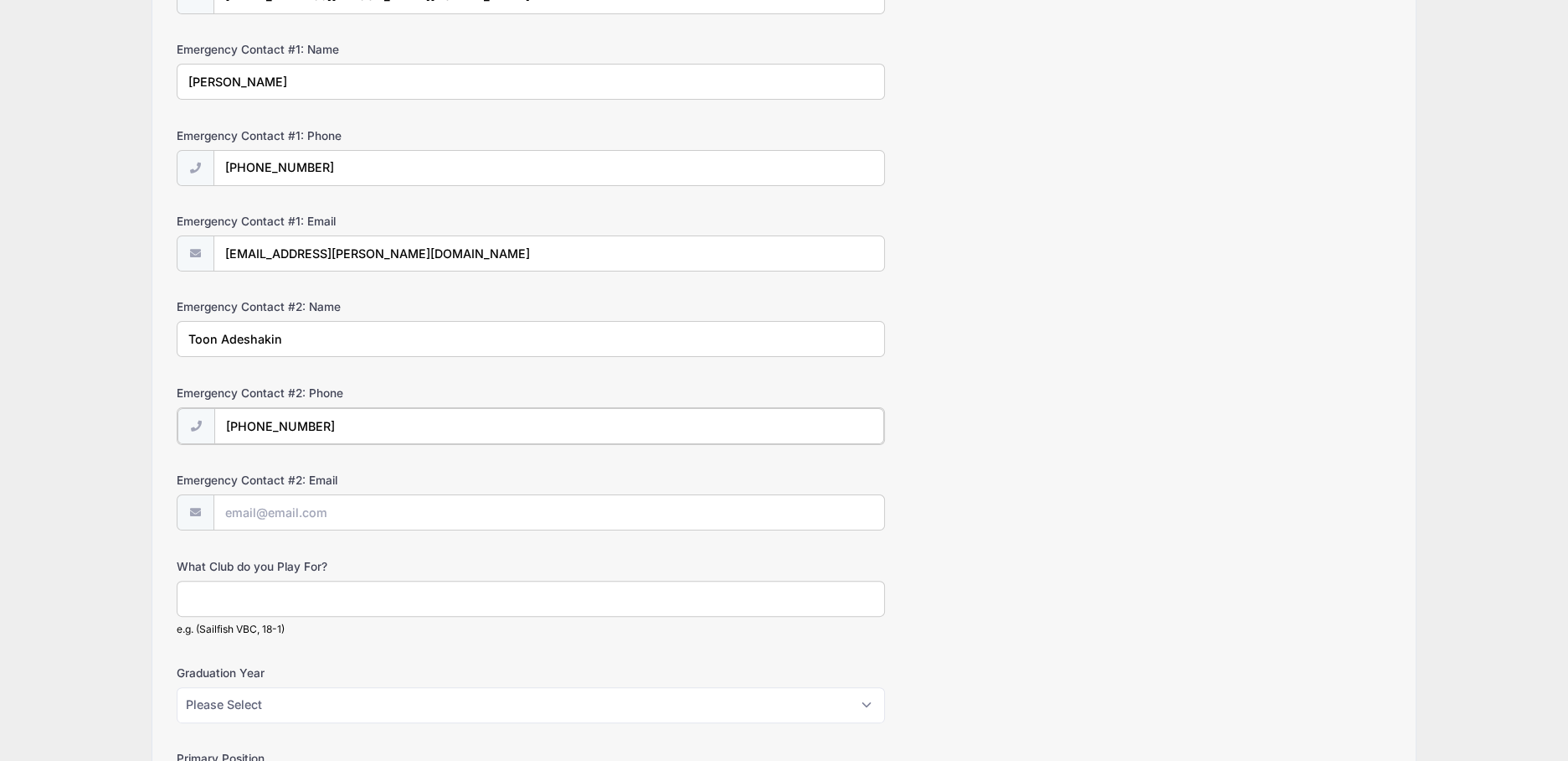
type input "[PHONE_NUMBER]"
click at [324, 507] on input "Emergency Contact #2: Email" at bounding box center [549, 512] width 671 height 36
type input "[EMAIL_ADDRESS][DOMAIN_NAME]"
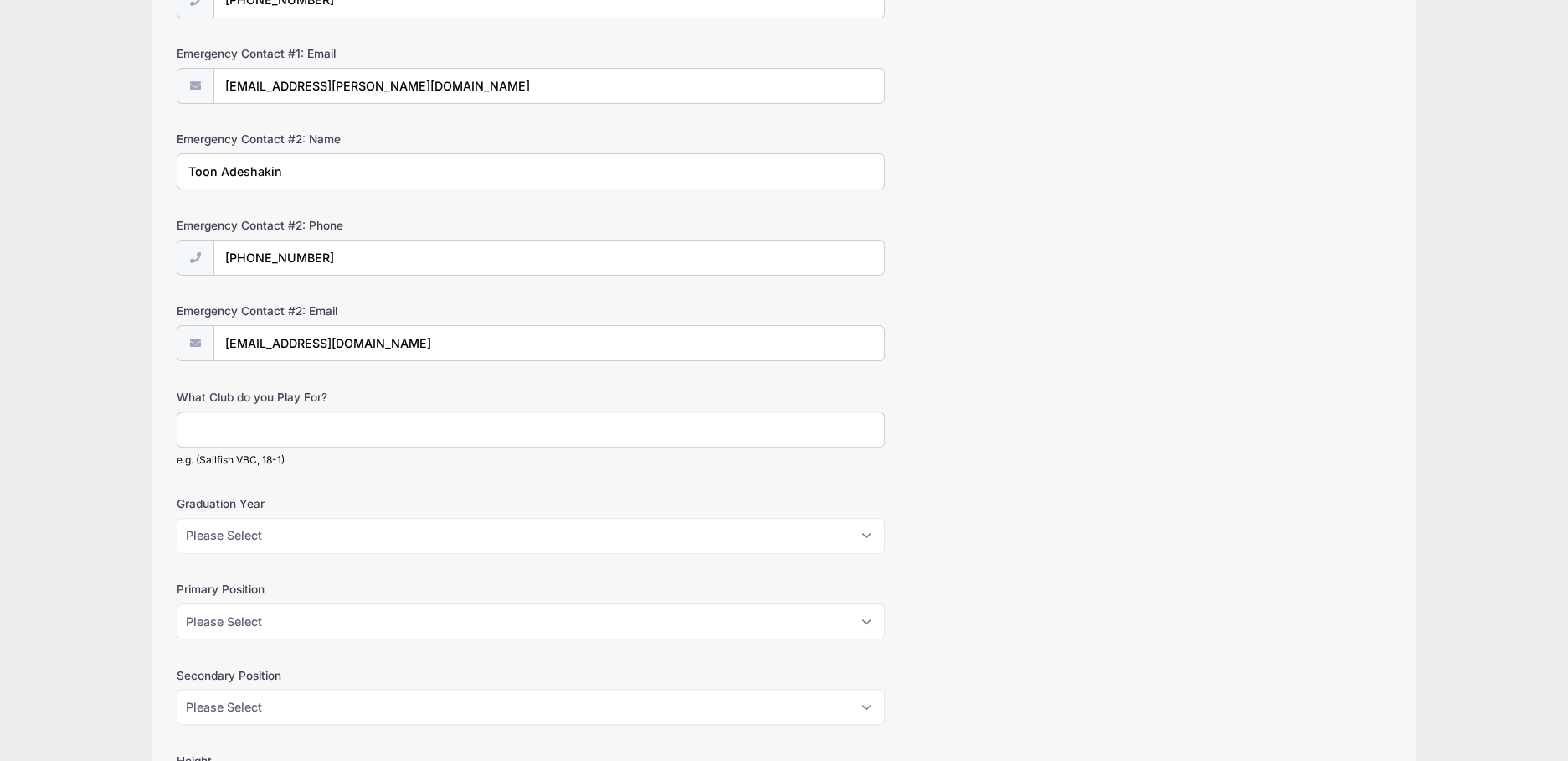
click at [353, 423] on input "What Club do you Play For?" at bounding box center [531, 429] width 709 height 36
type input "a"
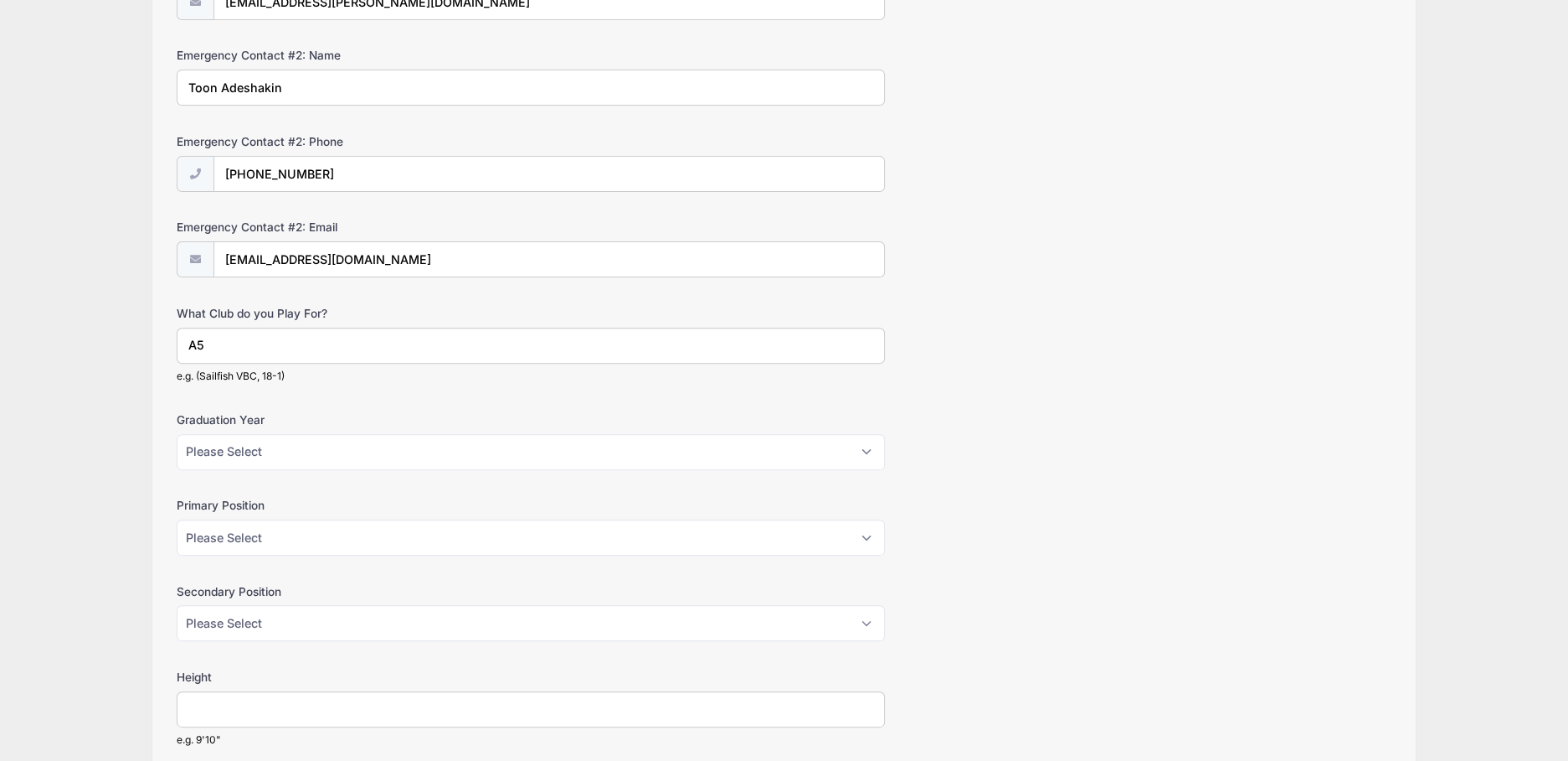
type input "A5"
click at [308, 444] on select "Please Select 2026 2027 2028 2029 2030" at bounding box center [531, 452] width 709 height 36
click at [177, 434] on select "Please Select 2026 2027 2028 2029 2030" at bounding box center [531, 452] width 709 height 36
click at [382, 455] on select "Please Select 2026 2027 2028 2029 2030" at bounding box center [531, 452] width 709 height 36
click at [177, 434] on select "Please Select 2026 2027 2028 2029 2030" at bounding box center [531, 452] width 709 height 36
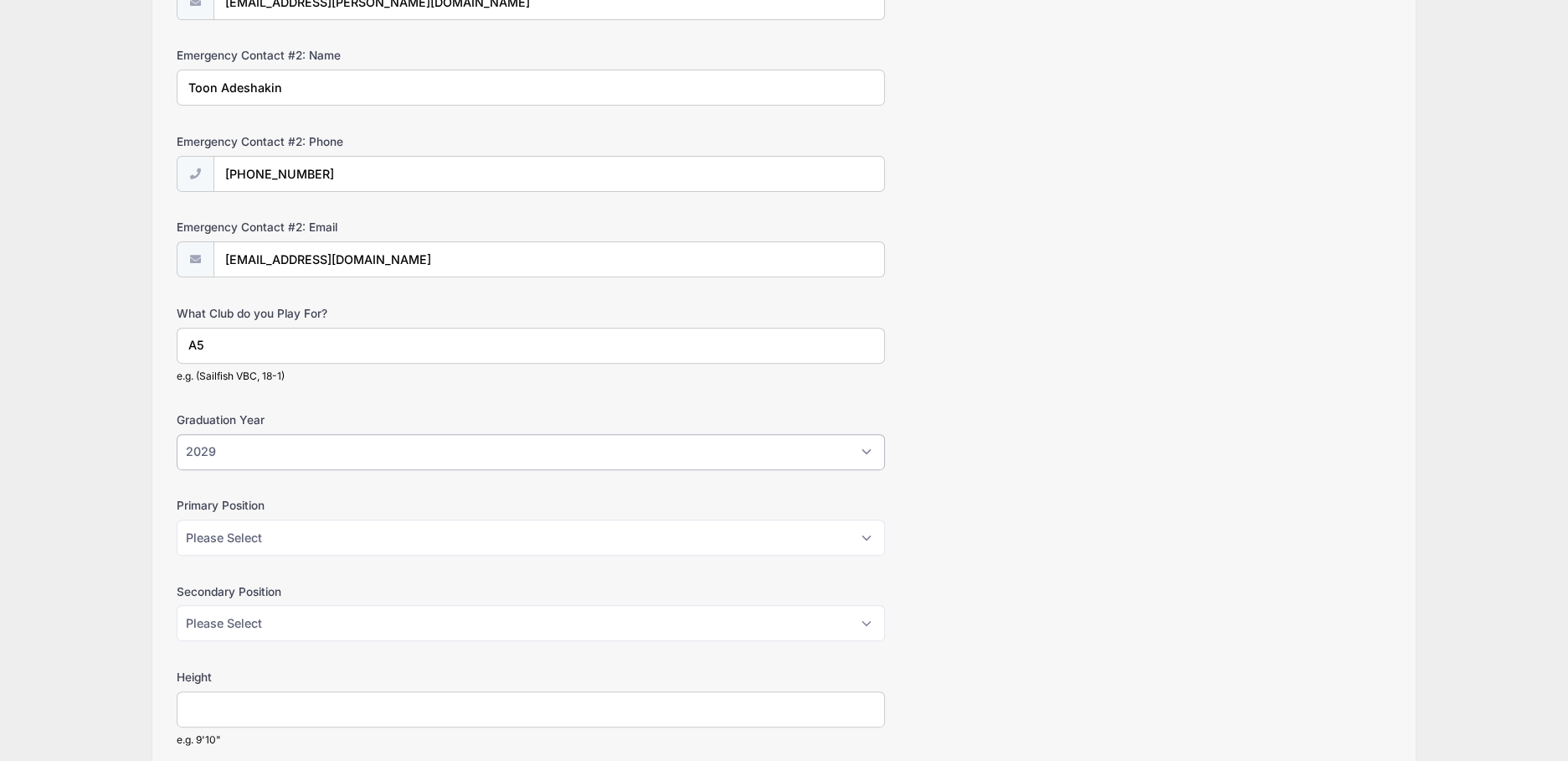
click at [297, 450] on select "Please Select 2026 2027 2028 2029 2030" at bounding box center [531, 452] width 709 height 36
click at [177, 434] on select "Please Select 2026 2027 2028 2029 2030" at bounding box center [531, 452] width 709 height 36
click at [253, 451] on select "Please Select 2026 2027 2028 2029 2030" at bounding box center [531, 452] width 709 height 36
select select "2028"
click at [177, 434] on select "Please Select 2026 2027 2028 2029 2030" at bounding box center [531, 452] width 709 height 36
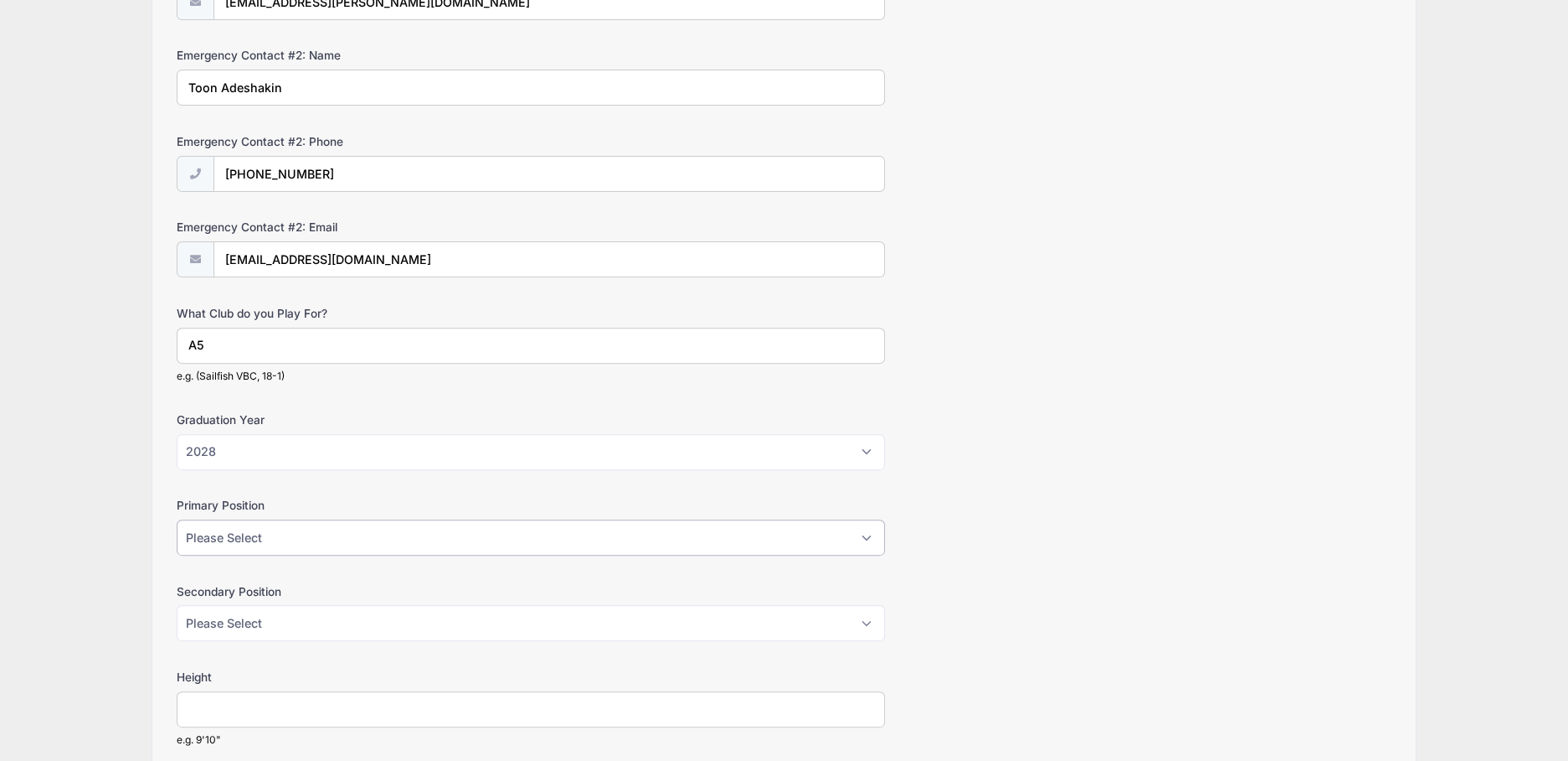
click at [305, 534] on select "Please Select Outside Hitter Rightside Hitter Libero Middle Setter" at bounding box center [531, 537] width 709 height 36
select select "Libero"
click at [177, 519] on select "Please Select Outside Hitter Rightside Hitter Libero Middle Setter" at bounding box center [531, 537] width 709 height 36
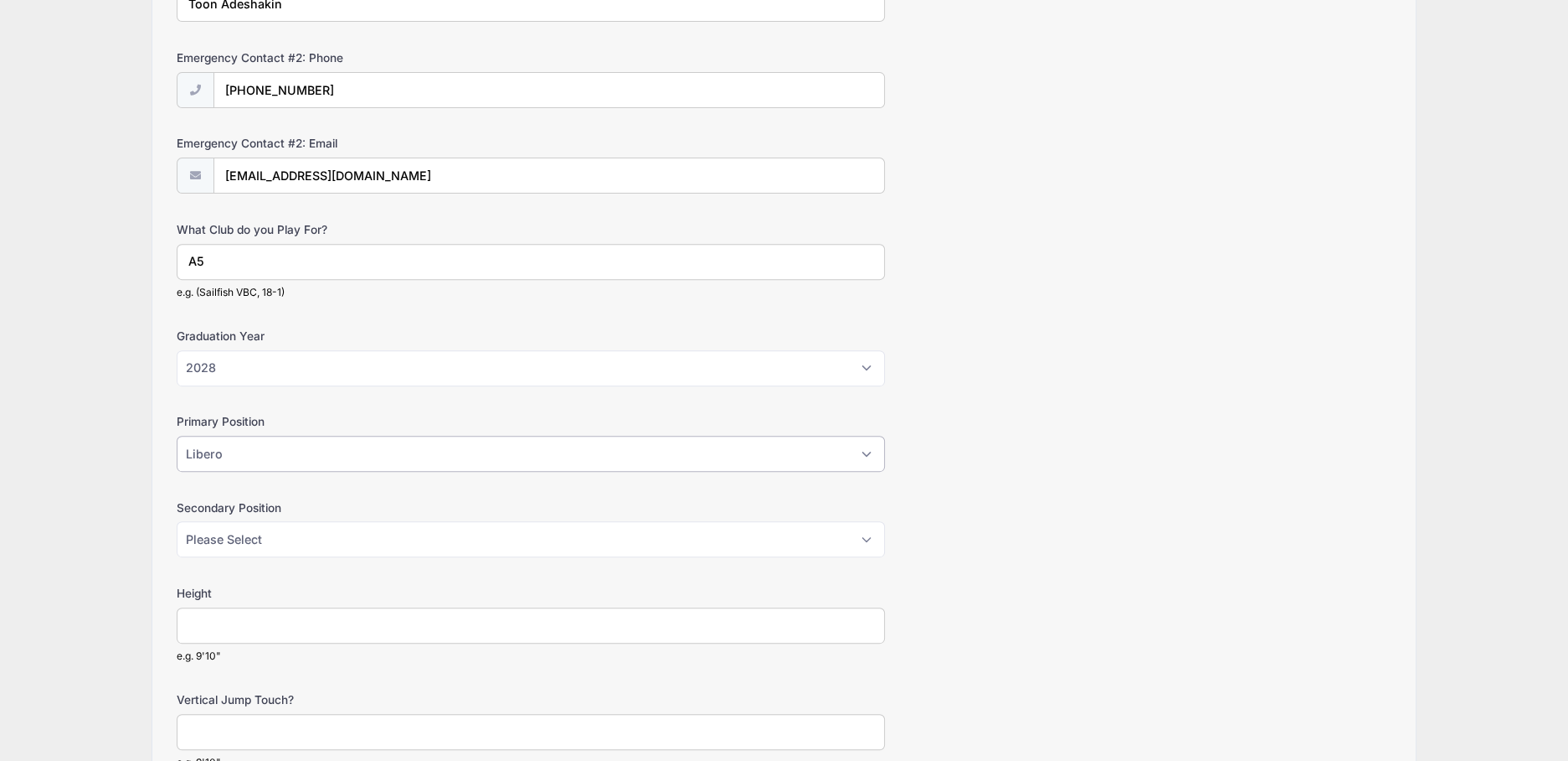
scroll to position [838, 0]
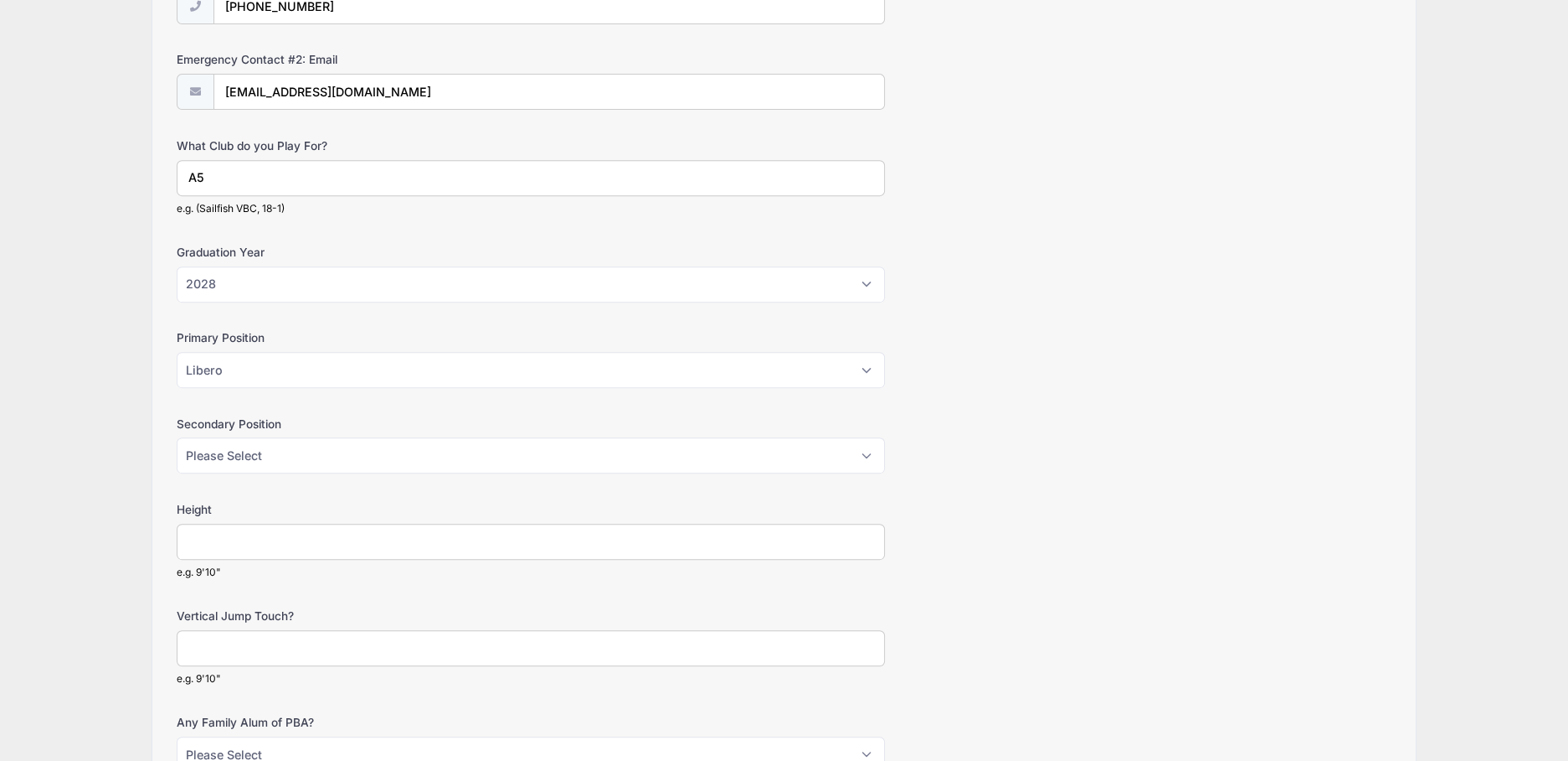
click at [293, 540] on input "Height" at bounding box center [531, 541] width 709 height 36
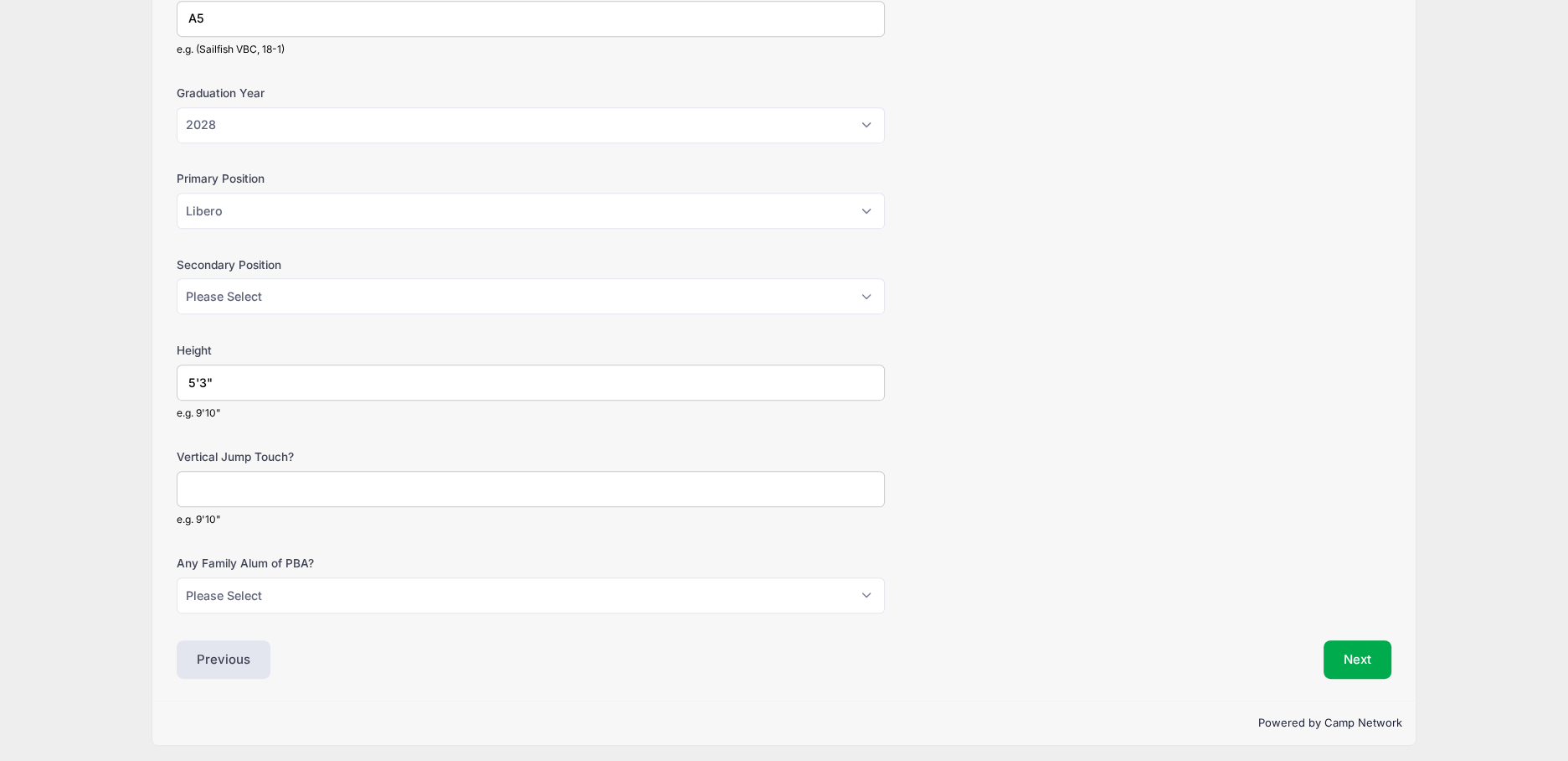
type input "5'3""
click at [311, 487] on input "Vertical Jump Touch?" at bounding box center [531, 488] width 709 height 36
click at [349, 592] on select "Please Select Yes No" at bounding box center [531, 595] width 709 height 36
select select "No"
click at [177, 577] on select "Please Select Yes No" at bounding box center [531, 595] width 709 height 36
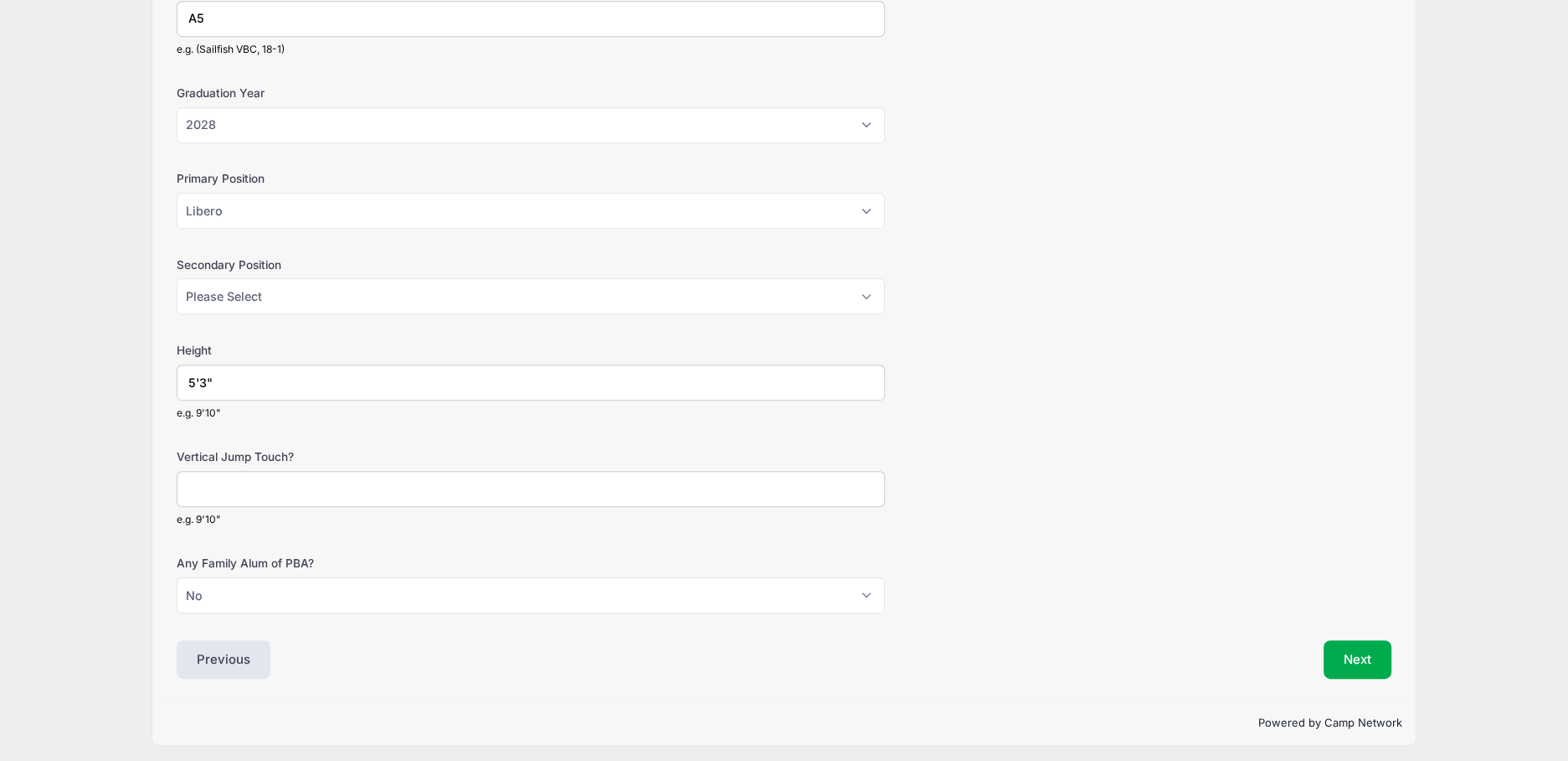
click at [272, 482] on input "Vertical Jump Touch?" at bounding box center [531, 488] width 709 height 36
